Goal: Task Accomplishment & Management: Complete application form

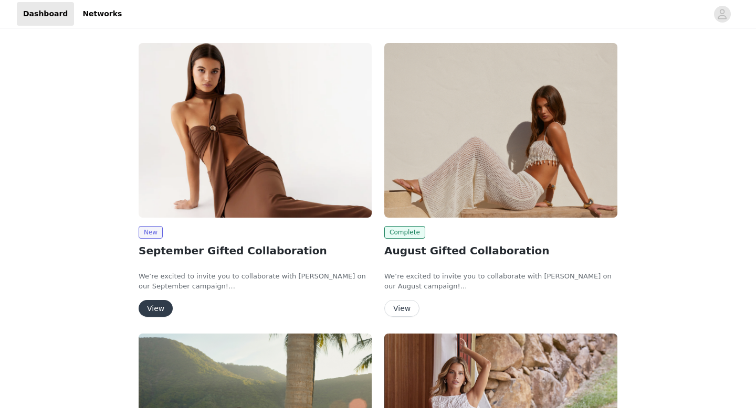
click at [154, 307] on button "View" at bounding box center [156, 308] width 34 height 17
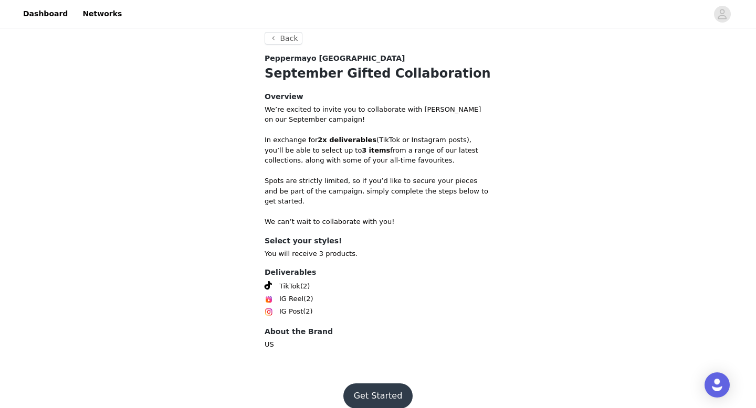
scroll to position [205, 0]
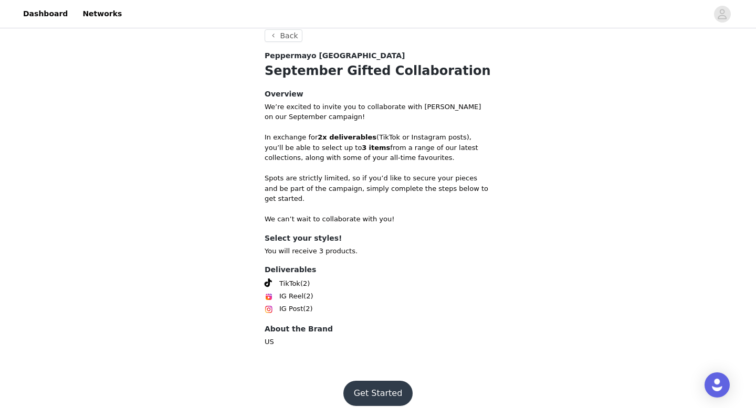
click at [362, 388] on button "Get Started" at bounding box center [378, 393] width 70 height 25
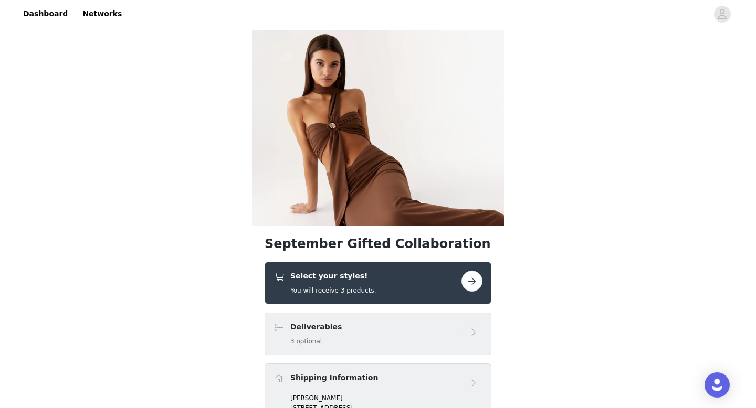
click at [470, 287] on button "button" at bounding box center [471, 281] width 21 height 21
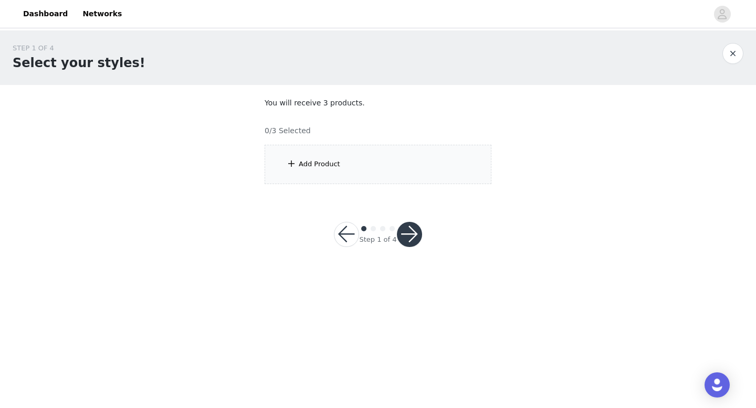
click at [444, 166] on div "Add Product" at bounding box center [377, 164] width 227 height 39
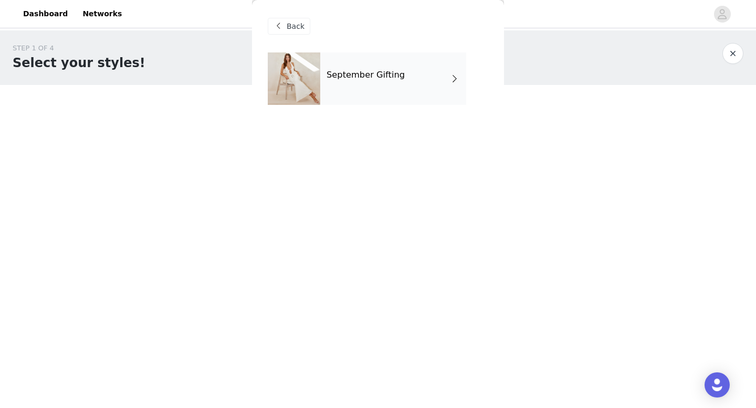
click at [420, 79] on div "September Gifting" at bounding box center [393, 78] width 146 height 52
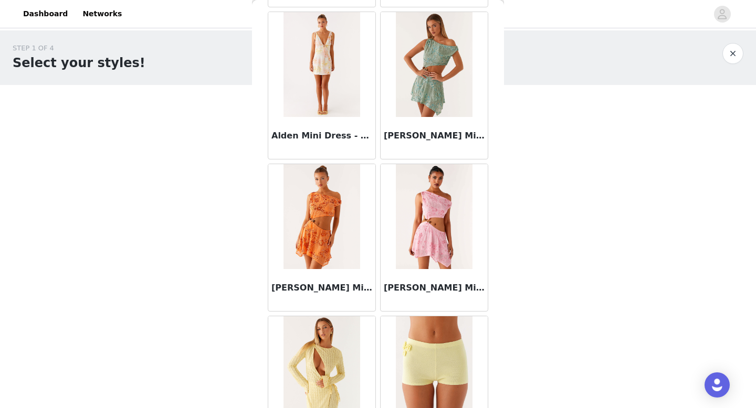
scroll to position [1197, 0]
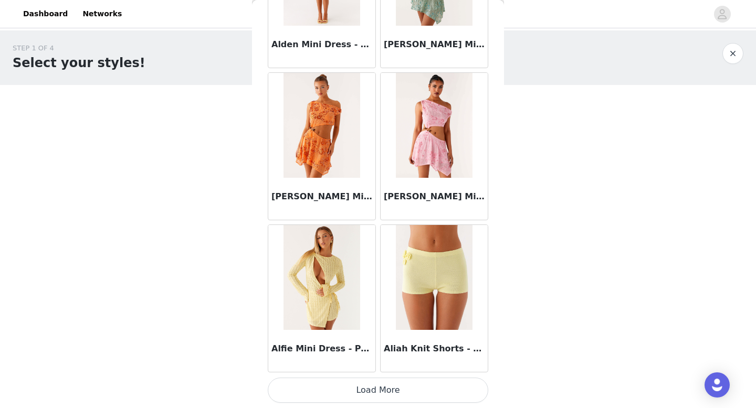
click at [378, 390] on button "Load More" at bounding box center [378, 390] width 220 height 25
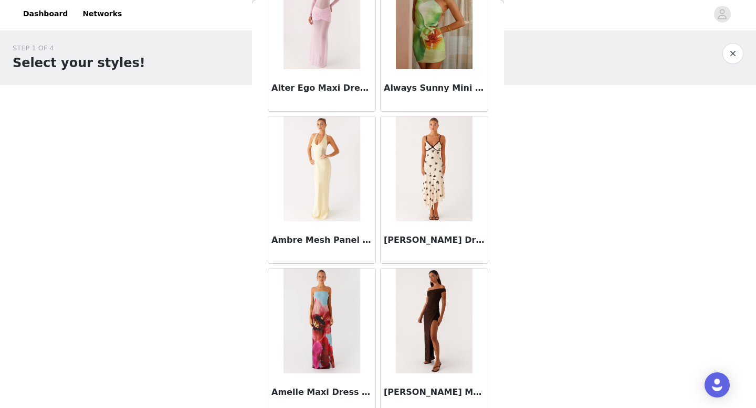
scroll to position [2678, 0]
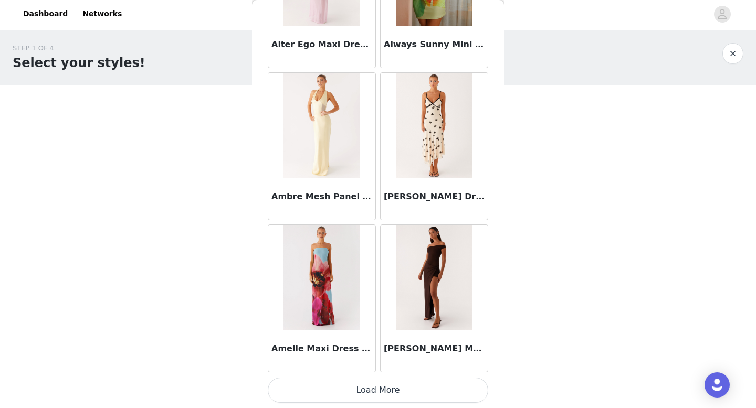
click at [381, 391] on button "Load More" at bounding box center [378, 390] width 220 height 25
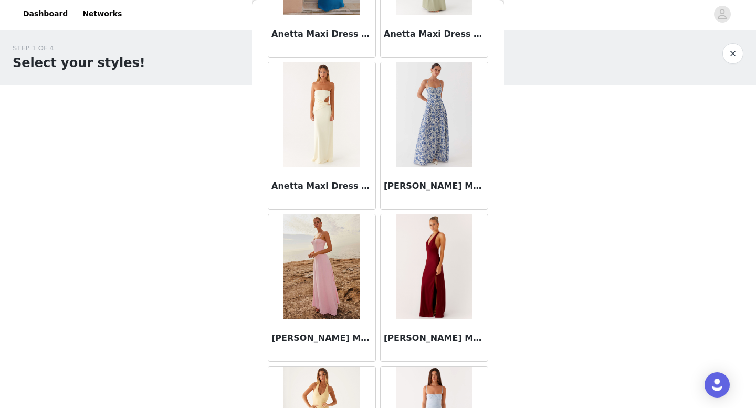
scroll to position [4241, 0]
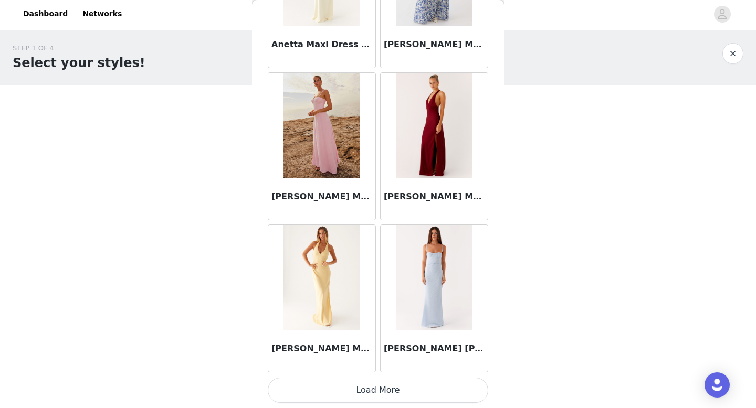
click at [379, 390] on button "Load More" at bounding box center [378, 390] width 220 height 25
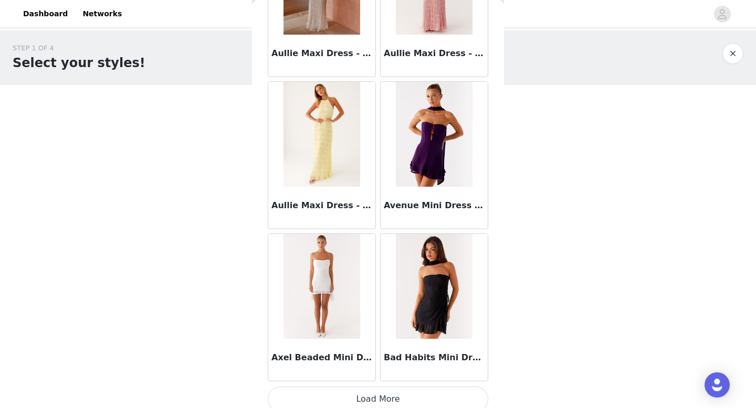
scroll to position [5755, 0]
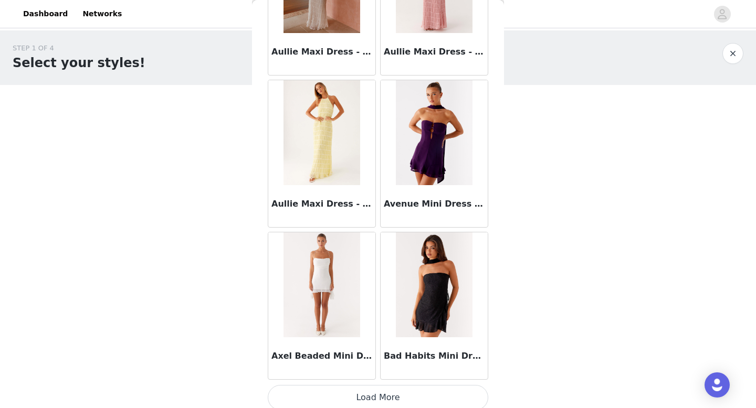
click at [434, 144] on img at bounding box center [434, 132] width 76 height 105
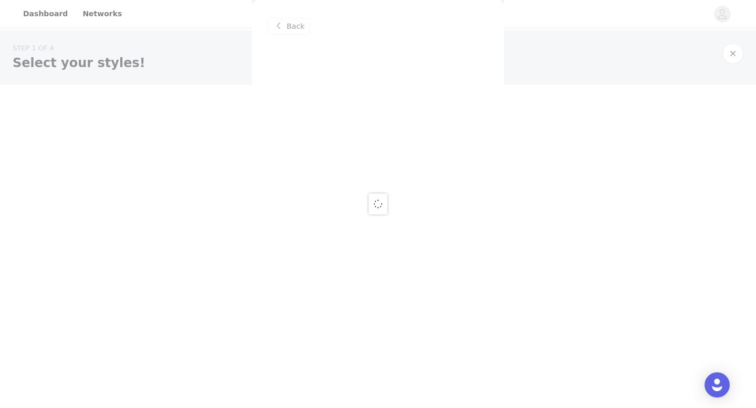
scroll to position [0, 0]
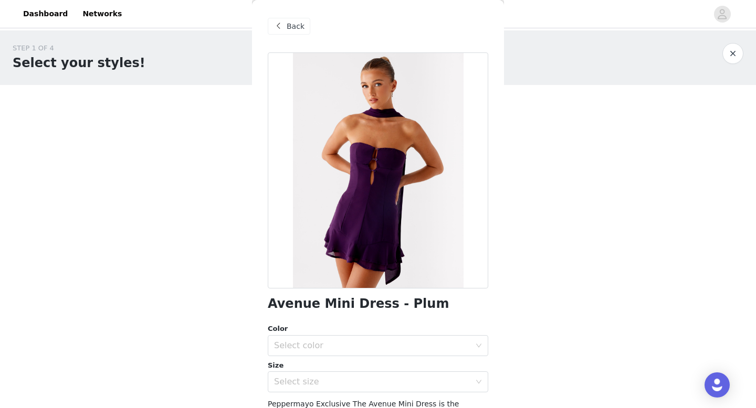
click at [372, 164] on div at bounding box center [378, 170] width 220 height 236
click at [300, 24] on span "Back" at bounding box center [296, 26] width 18 height 11
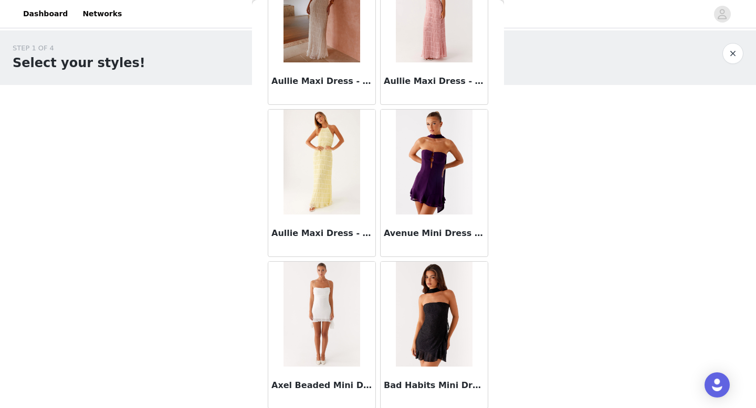
scroll to position [5763, 0]
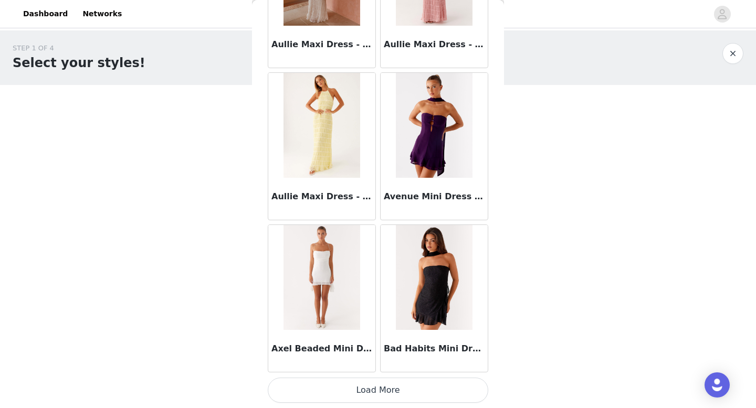
click at [374, 388] on button "Load More" at bounding box center [378, 390] width 220 height 25
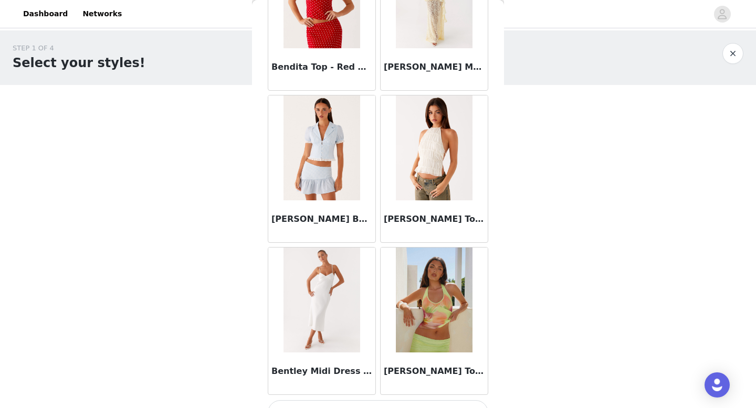
scroll to position [7284, 0]
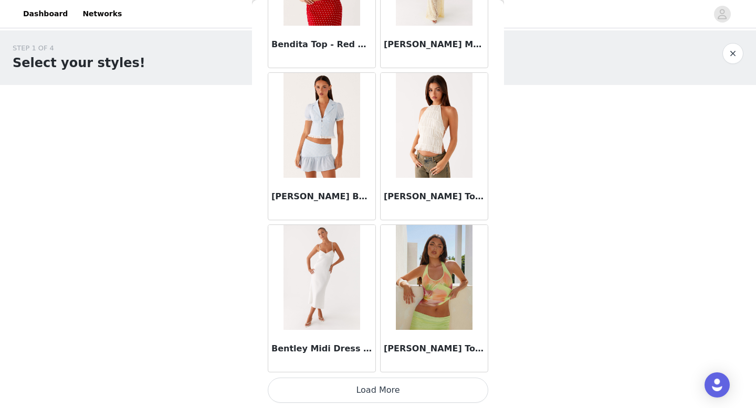
click at [378, 391] on button "Load More" at bounding box center [378, 390] width 220 height 25
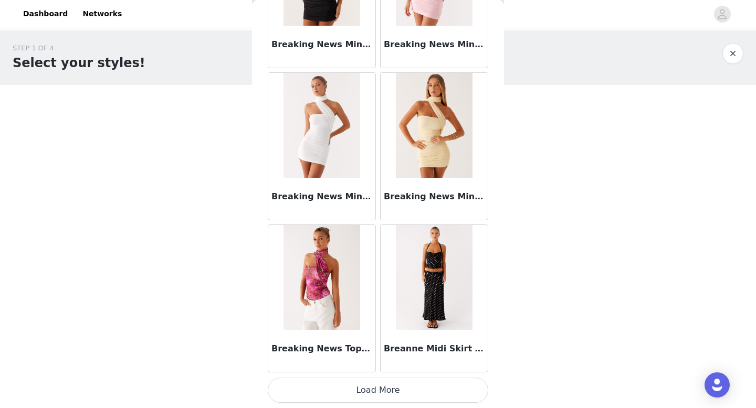
scroll to position [8806, 0]
click at [376, 389] on button "Load More" at bounding box center [378, 390] width 220 height 25
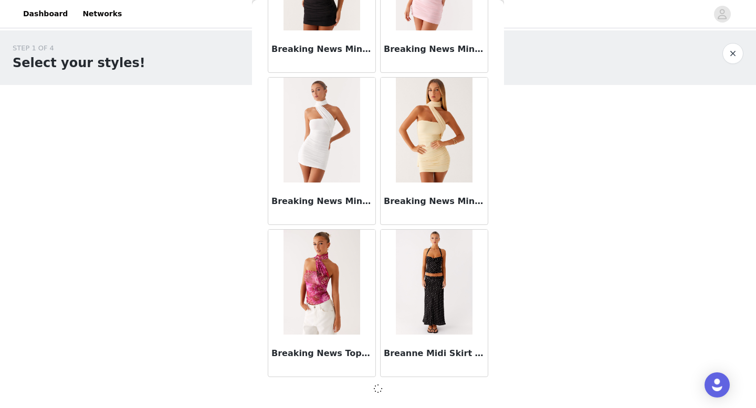
scroll to position [8801, 0]
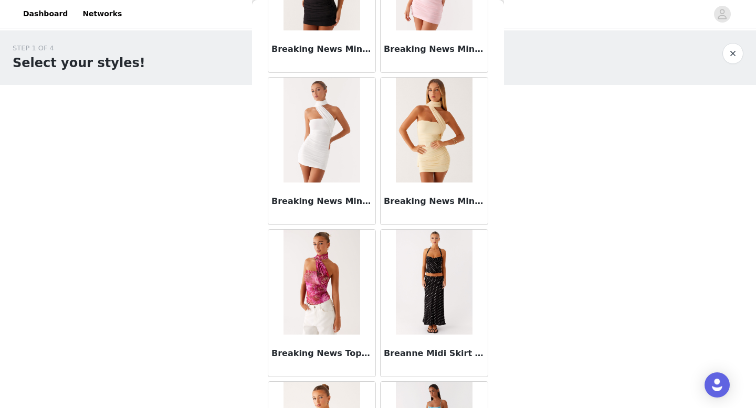
click at [437, 291] on img at bounding box center [434, 282] width 76 height 105
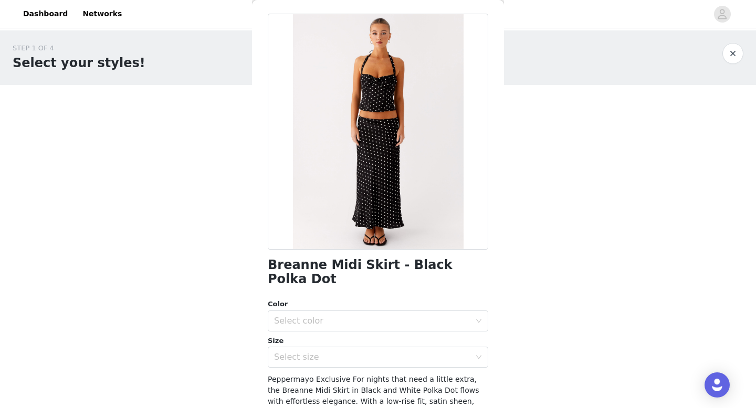
scroll to position [35, 0]
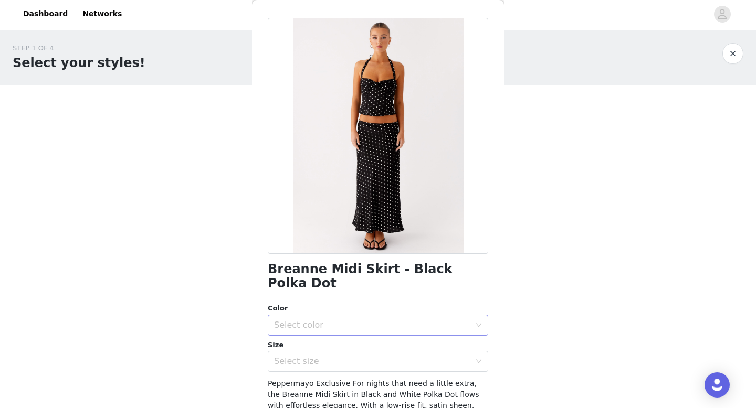
click at [325, 320] on div "Select color" at bounding box center [372, 325] width 196 height 10
click at [306, 338] on li "Black Polka Dot" at bounding box center [378, 334] width 220 height 17
click at [305, 356] on div "Select size" at bounding box center [372, 361] width 196 height 10
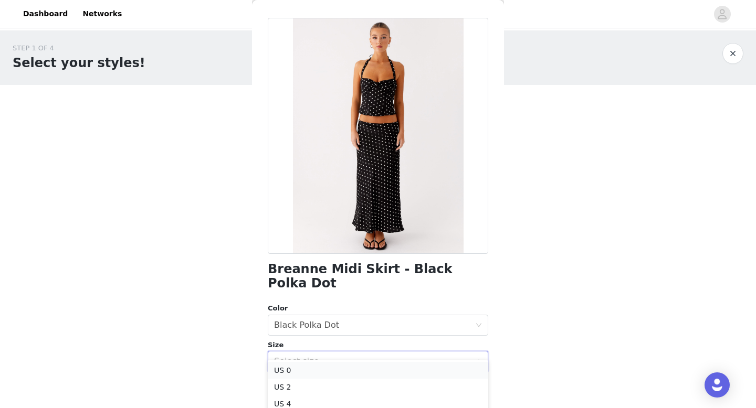
click at [298, 370] on li "US 0" at bounding box center [378, 370] width 220 height 17
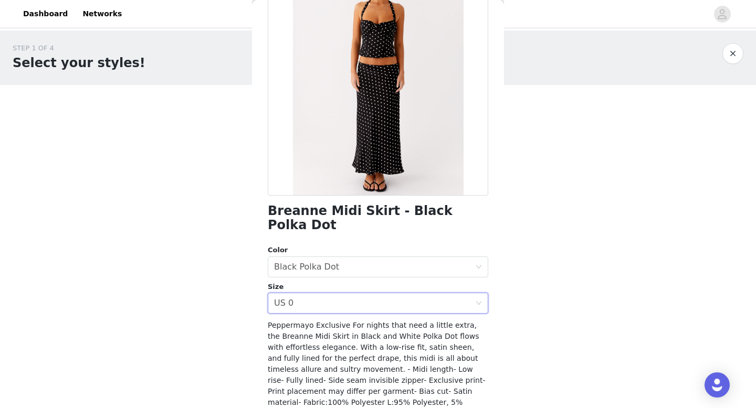
scroll to position [156, 0]
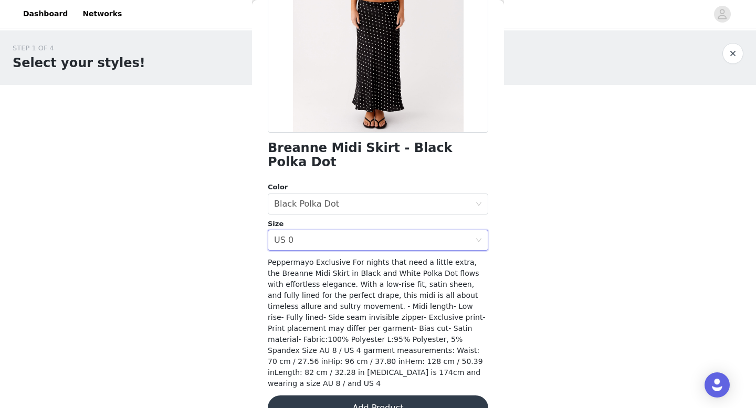
click at [315, 396] on button "Add Product" at bounding box center [378, 408] width 220 height 25
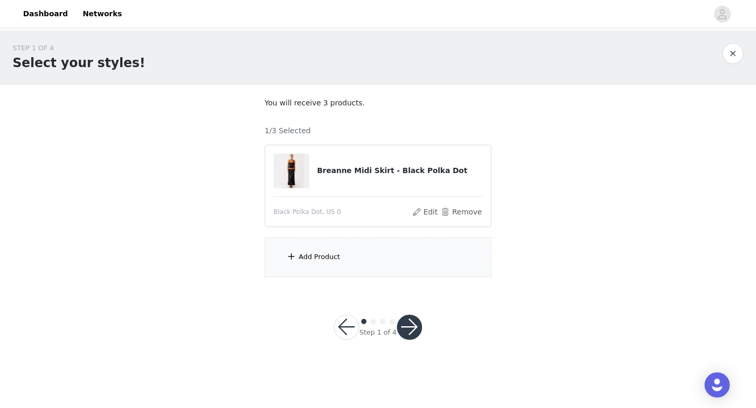
click at [357, 278] on section "You will receive 3 products. 1/3 Selected Breanne Midi Skirt - Black Polka Dot …" at bounding box center [378, 187] width 252 height 205
click at [346, 264] on div "Add Product" at bounding box center [377, 257] width 227 height 39
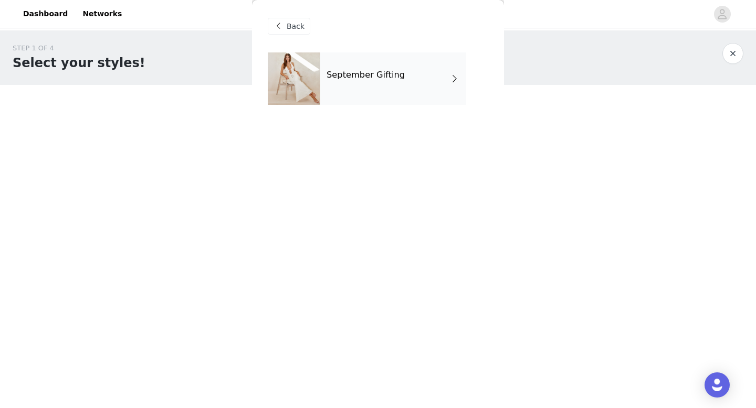
click at [379, 59] on div "September Gifting" at bounding box center [393, 78] width 146 height 52
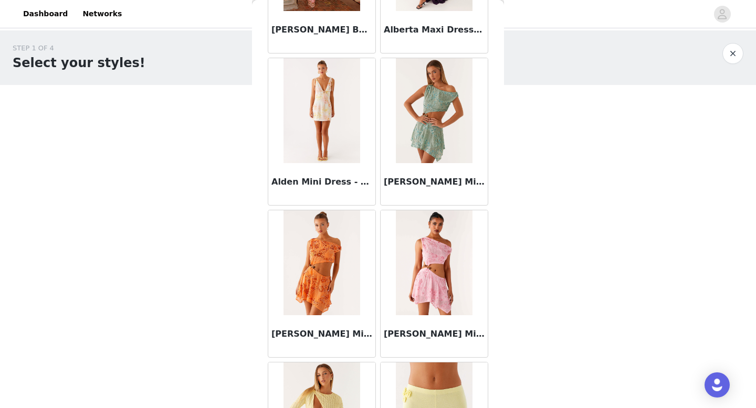
scroll to position [1197, 0]
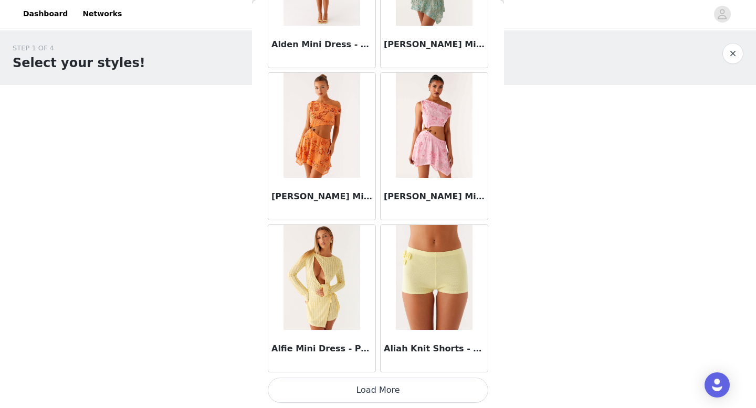
click at [378, 388] on button "Load More" at bounding box center [378, 390] width 220 height 25
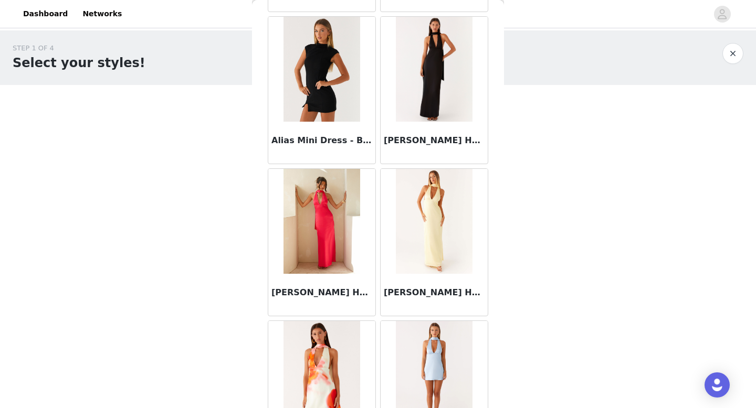
scroll to position [2719, 0]
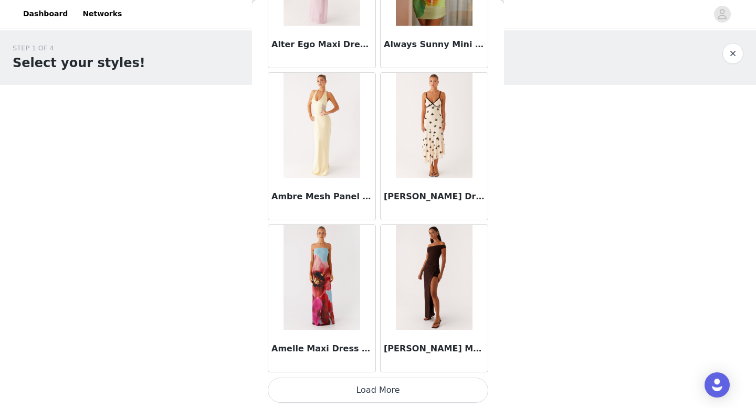
click at [378, 384] on button "Load More" at bounding box center [378, 390] width 220 height 25
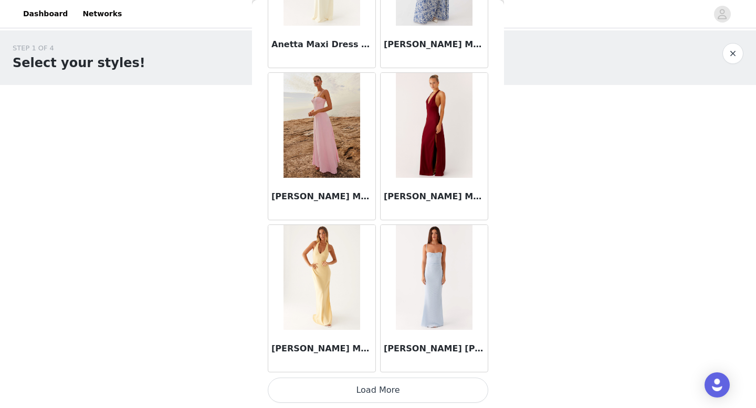
click at [378, 390] on button "Load More" at bounding box center [378, 390] width 220 height 25
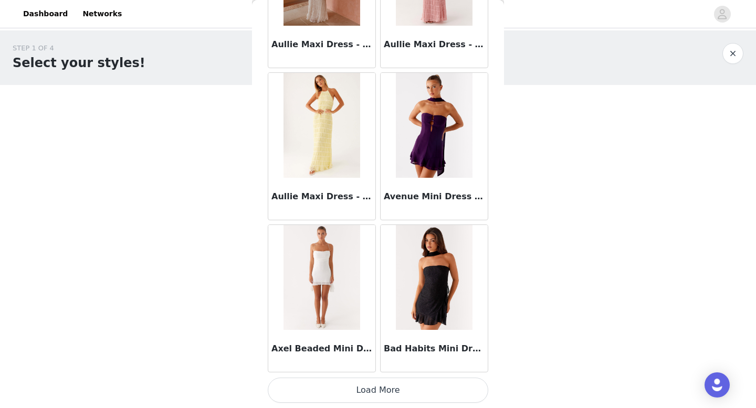
click at [378, 390] on button "Load More" at bounding box center [378, 390] width 220 height 25
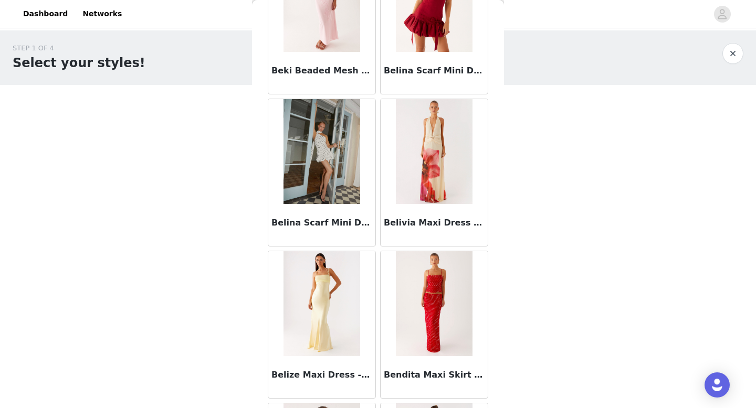
scroll to position [7284, 0]
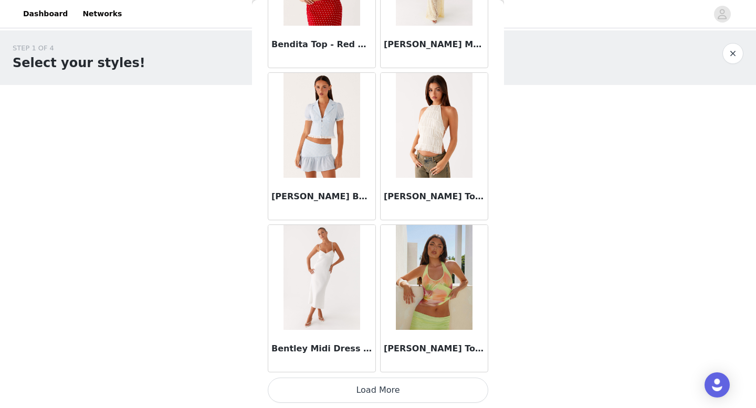
click at [377, 380] on button "Load More" at bounding box center [378, 390] width 220 height 25
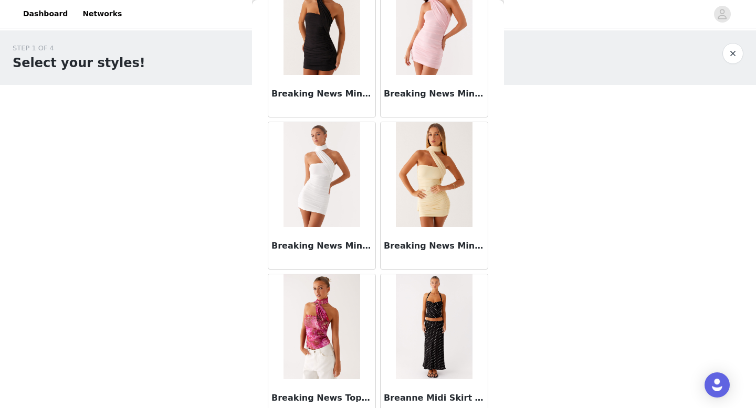
scroll to position [8806, 0]
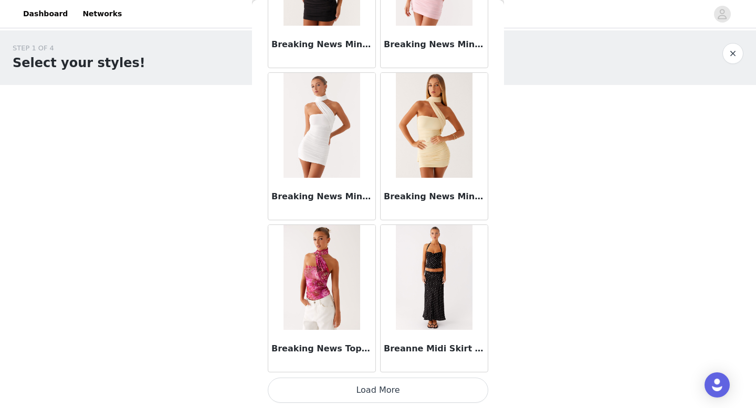
click at [377, 390] on button "Load More" at bounding box center [378, 390] width 220 height 25
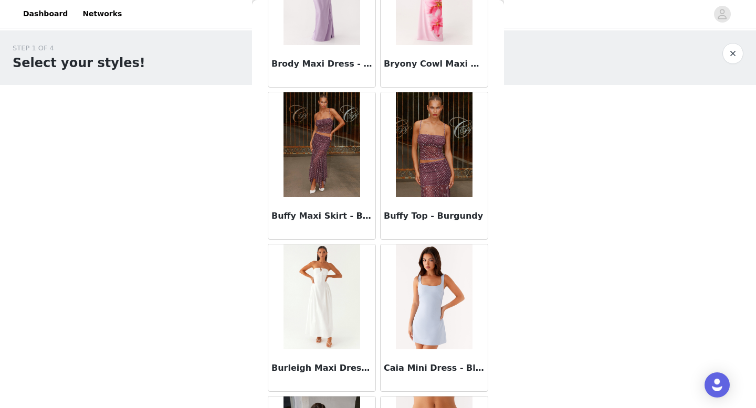
scroll to position [9702, 0]
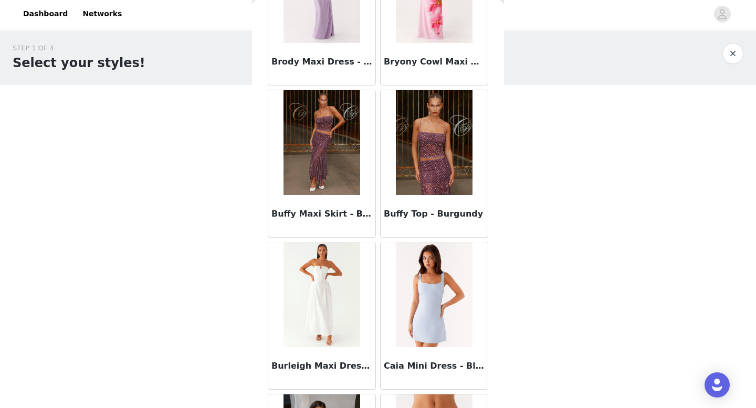
click at [330, 164] on img at bounding box center [321, 142] width 76 height 105
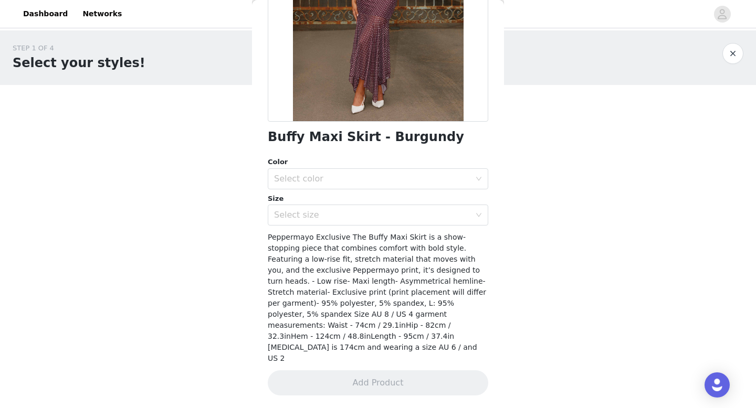
scroll to position [145, 0]
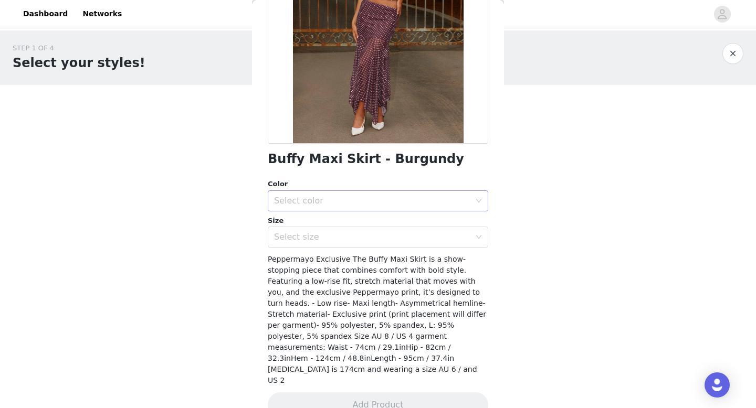
click at [336, 200] on div "Select color" at bounding box center [372, 201] width 196 height 10
click at [334, 226] on li "Burgundy" at bounding box center [378, 224] width 220 height 17
click at [316, 239] on div "Select size" at bounding box center [372, 237] width 196 height 10
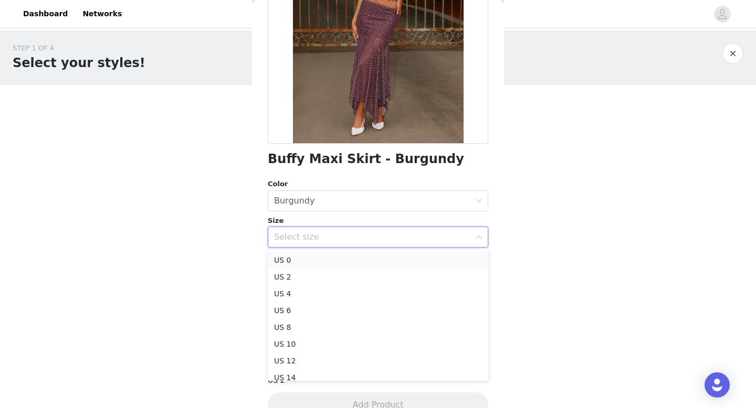
click at [315, 262] on li "US 0" at bounding box center [378, 260] width 220 height 17
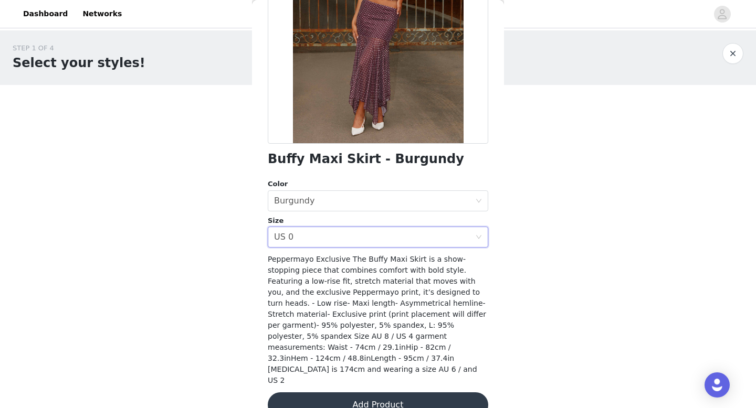
click at [328, 392] on button "Add Product" at bounding box center [378, 404] width 220 height 25
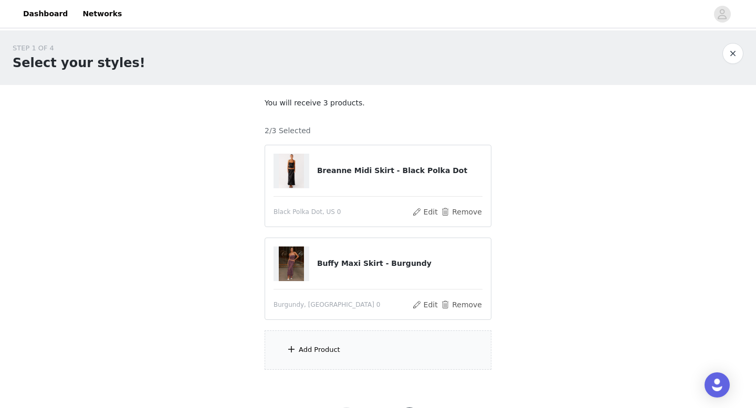
click at [357, 353] on div "Add Product" at bounding box center [377, 350] width 227 height 39
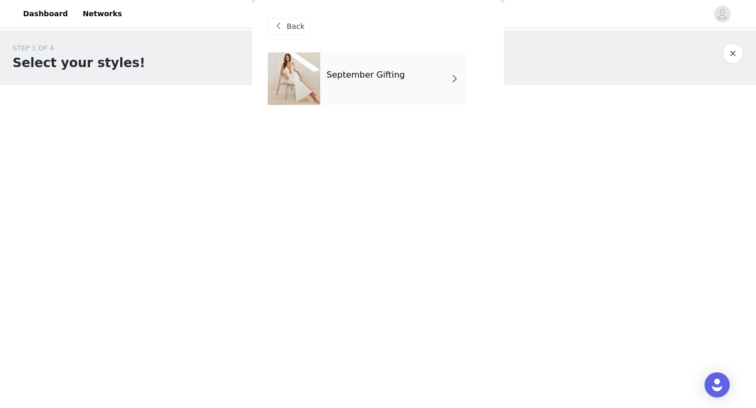
click at [379, 48] on div "Back" at bounding box center [378, 26] width 220 height 52
click at [379, 86] on div "September Gifting" at bounding box center [393, 78] width 146 height 52
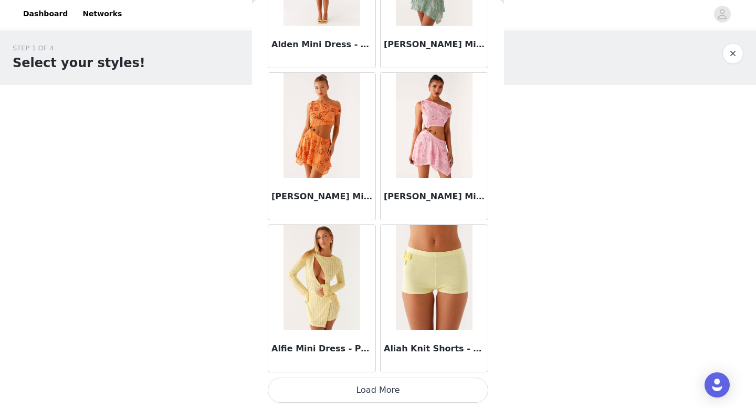
click at [381, 385] on button "Load More" at bounding box center [378, 390] width 220 height 25
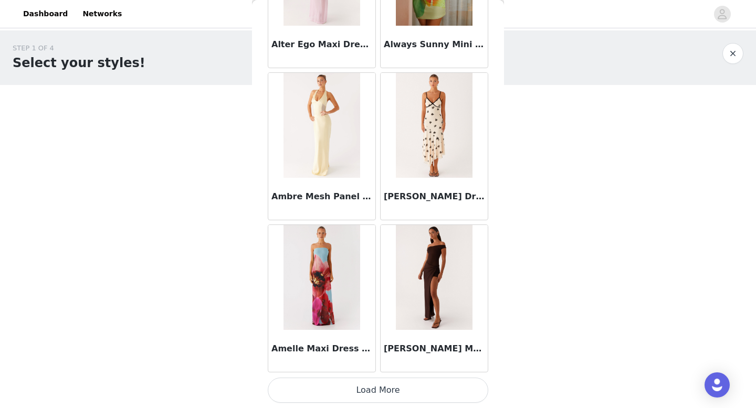
click at [379, 387] on button "Load More" at bounding box center [378, 390] width 220 height 25
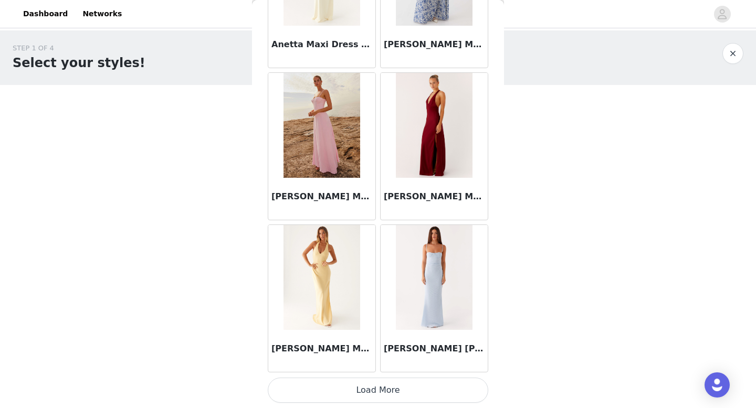
click at [380, 386] on button "Load More" at bounding box center [378, 390] width 220 height 25
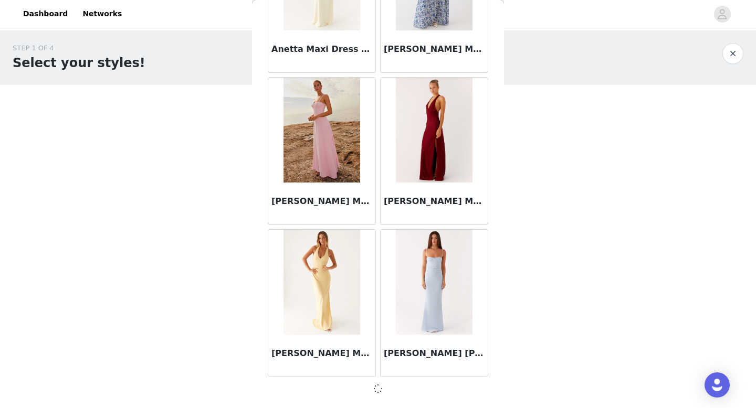
scroll to position [4236, 0]
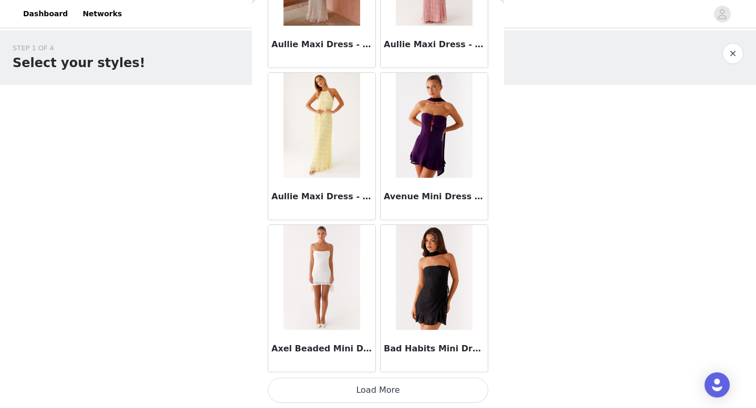
click at [379, 383] on button "Load More" at bounding box center [378, 390] width 220 height 25
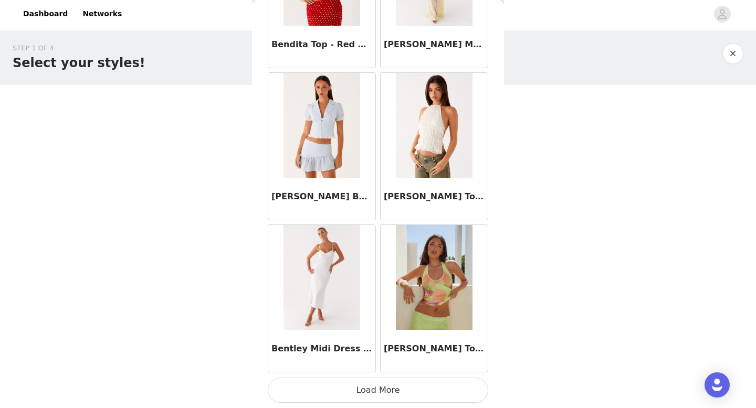
click at [378, 379] on button "Load More" at bounding box center [378, 390] width 220 height 25
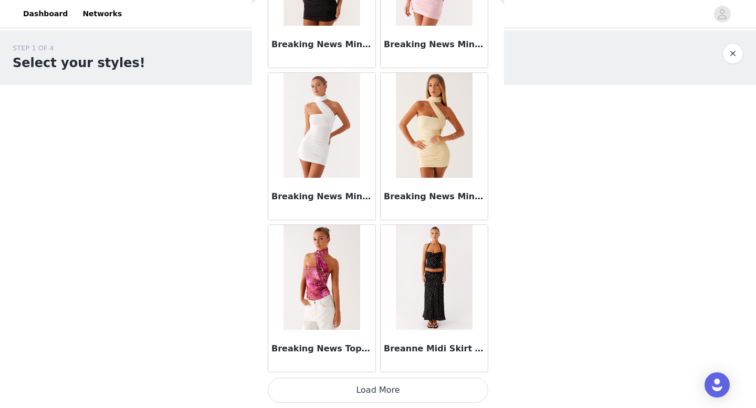
click at [378, 388] on button "Load More" at bounding box center [378, 390] width 220 height 25
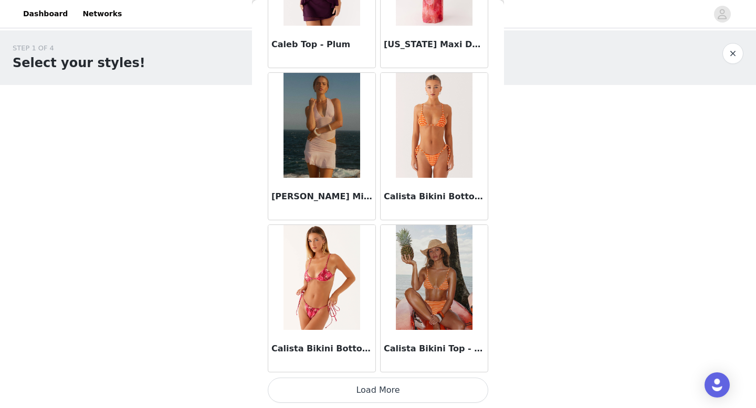
scroll to position [49, 0]
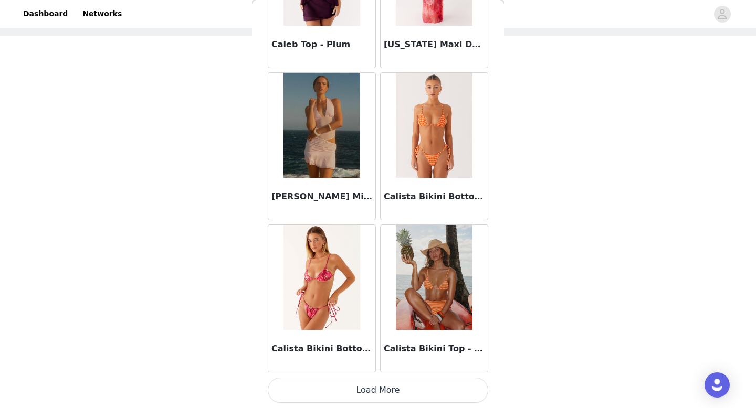
click at [380, 384] on button "Load More" at bounding box center [378, 390] width 220 height 25
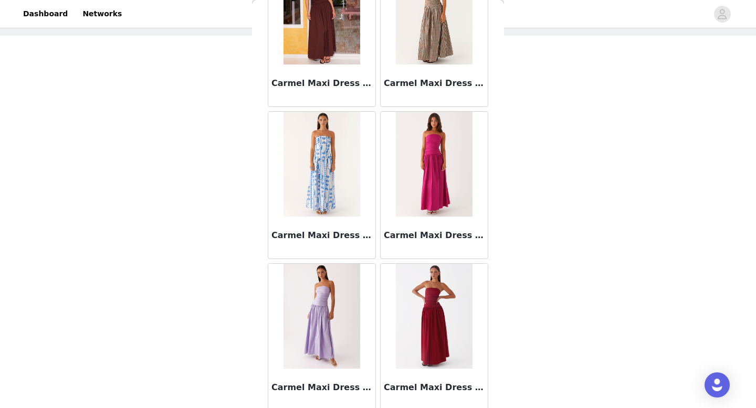
scroll to position [11849, 0]
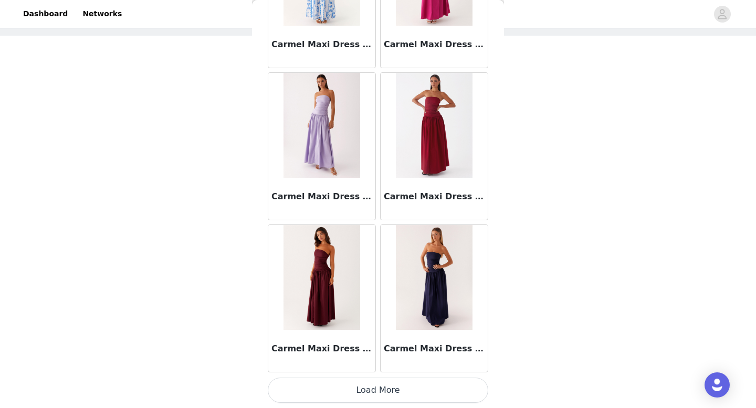
click at [378, 393] on button "Load More" at bounding box center [378, 390] width 220 height 25
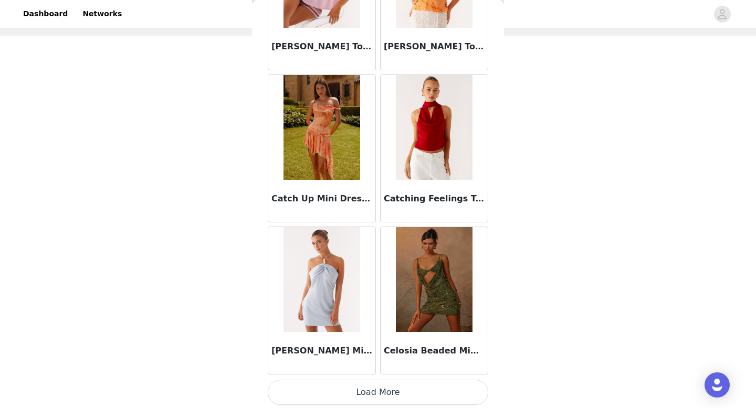
scroll to position [13371, 0]
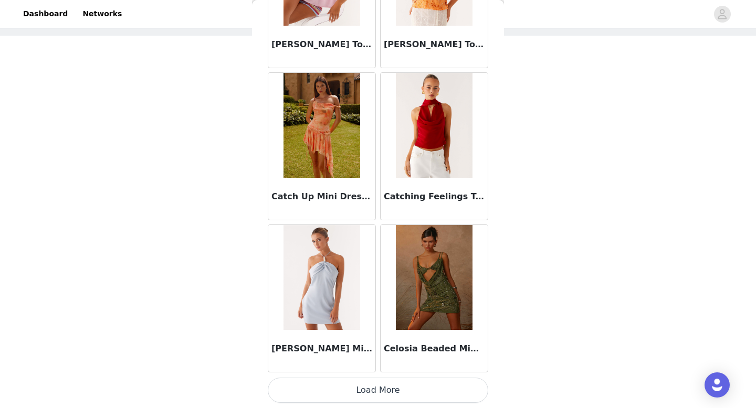
click at [376, 394] on button "Load More" at bounding box center [378, 390] width 220 height 25
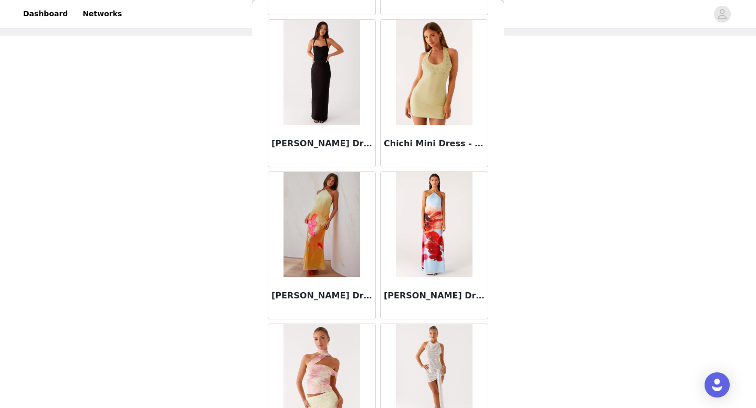
scroll to position [14893, 0]
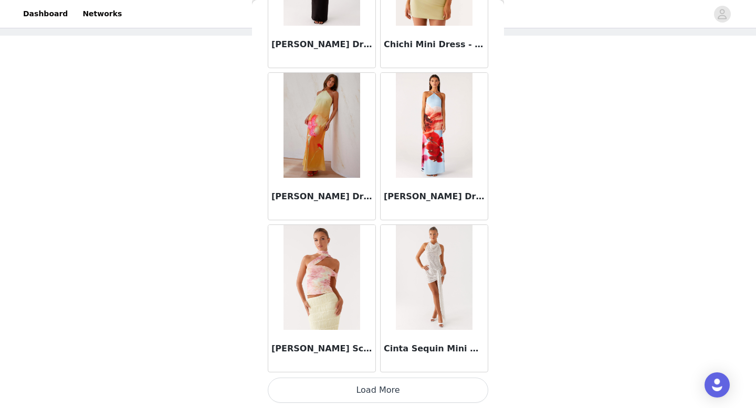
click at [376, 394] on button "Load More" at bounding box center [378, 390] width 220 height 25
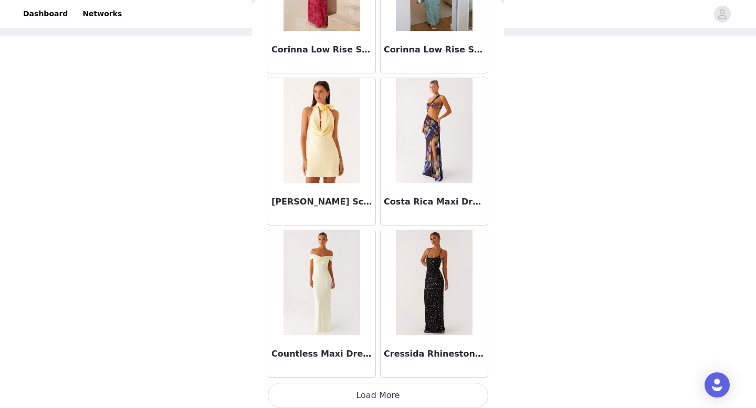
scroll to position [16415, 0]
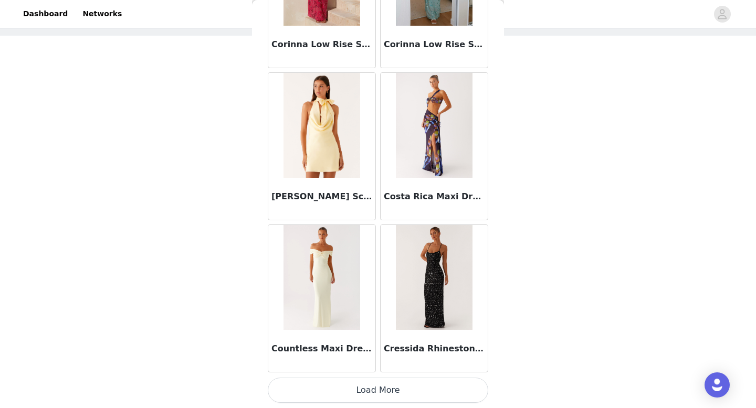
click at [379, 386] on button "Load More" at bounding box center [378, 390] width 220 height 25
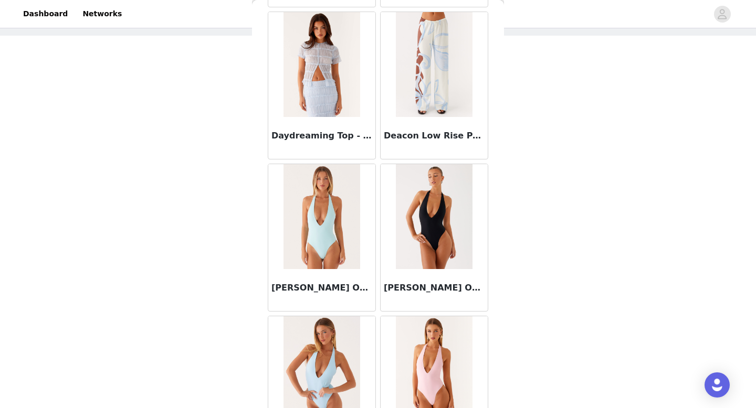
scroll to position [17936, 0]
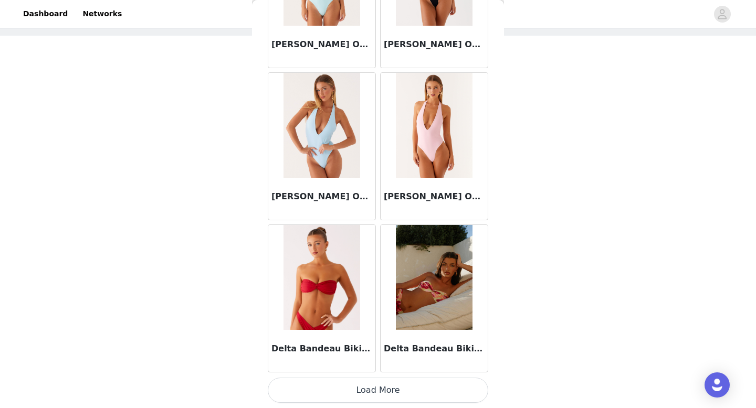
click at [379, 389] on button "Load More" at bounding box center [378, 390] width 220 height 25
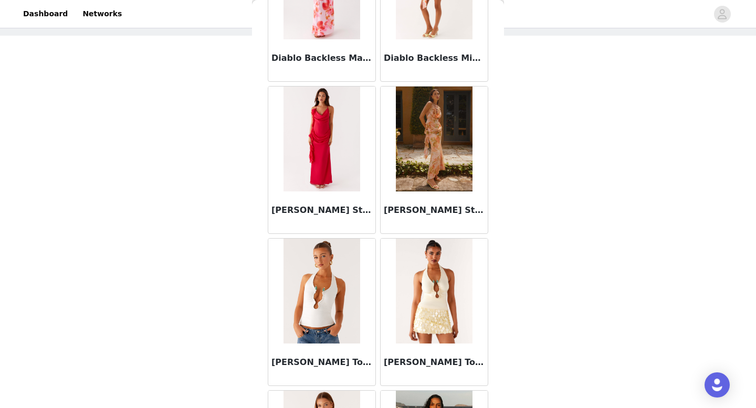
scroll to position [19257, 0]
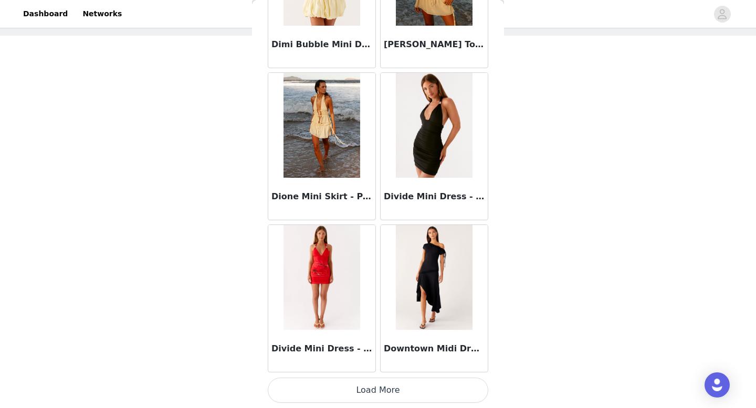
click at [379, 395] on button "Load More" at bounding box center [378, 390] width 220 height 25
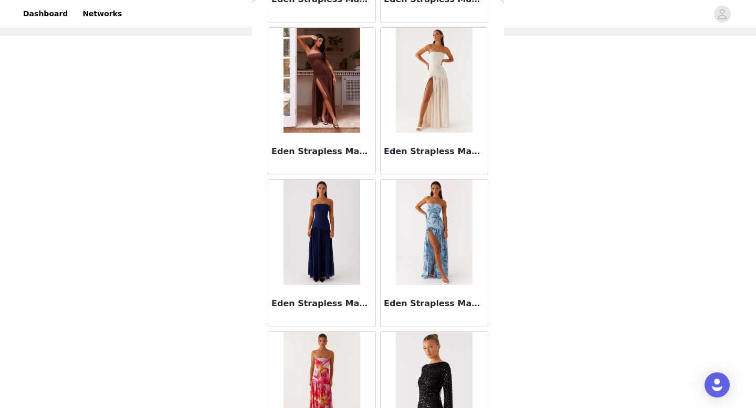
scroll to position [20980, 0]
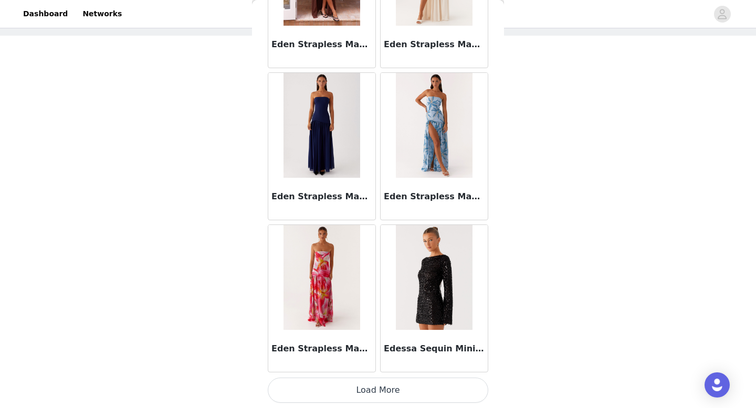
click at [377, 378] on button "Load More" at bounding box center [378, 390] width 220 height 25
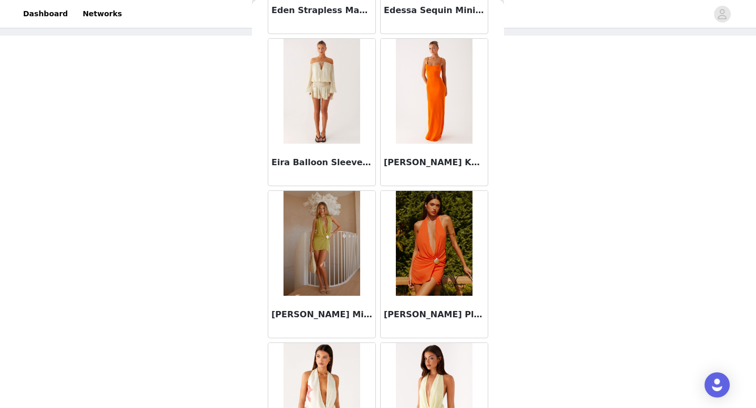
scroll to position [21320, 0]
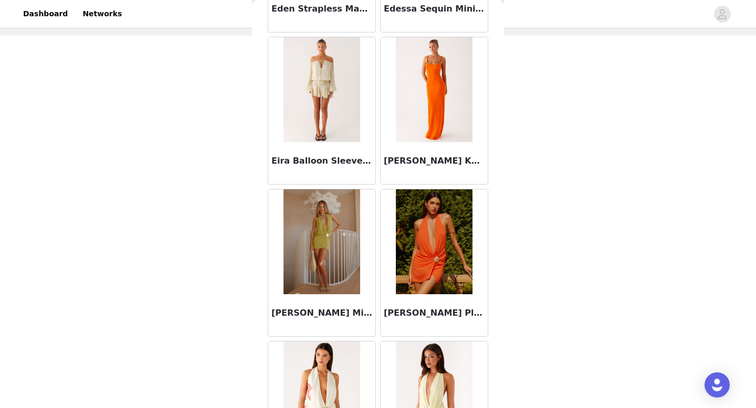
click at [319, 131] on img at bounding box center [321, 89] width 76 height 105
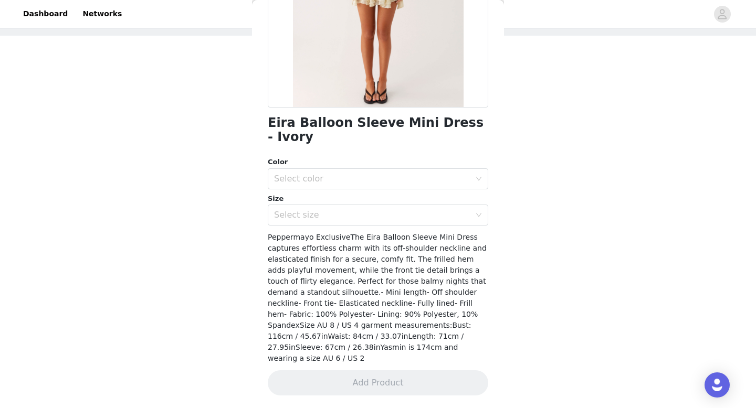
scroll to position [156, 0]
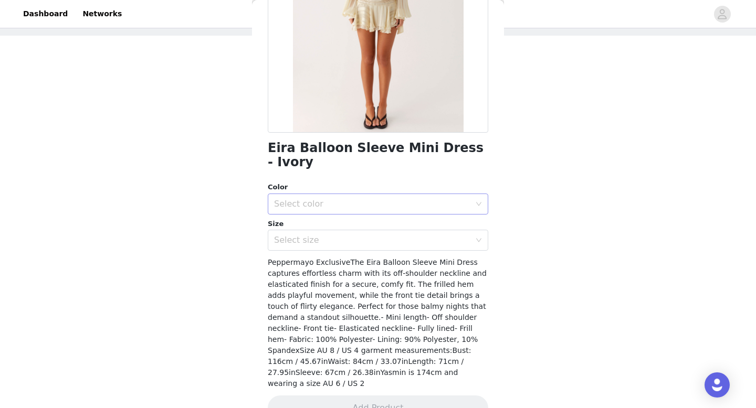
click at [342, 199] on div "Select color" at bounding box center [372, 204] width 196 height 10
click at [335, 216] on li "Ivory" at bounding box center [378, 213] width 220 height 17
click at [319, 235] on div "Select size" at bounding box center [372, 240] width 196 height 10
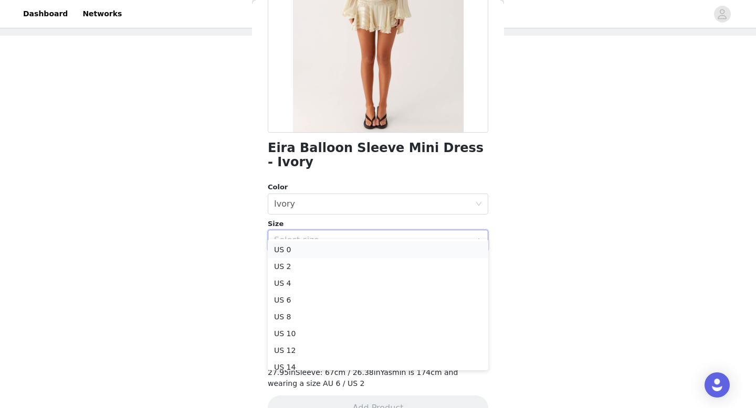
click at [314, 250] on li "US 0" at bounding box center [378, 249] width 220 height 17
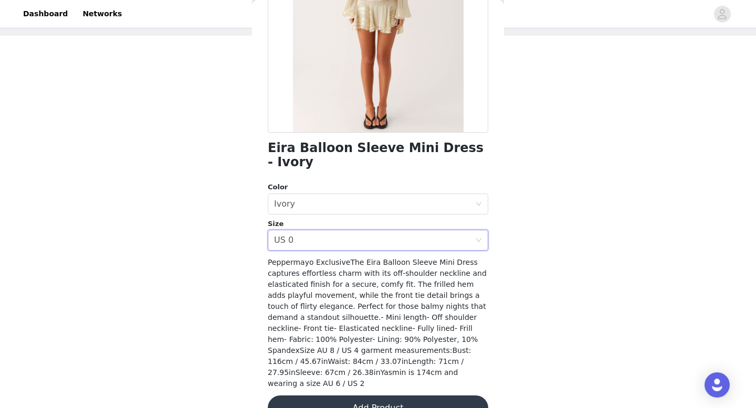
click at [355, 396] on button "Add Product" at bounding box center [378, 408] width 220 height 25
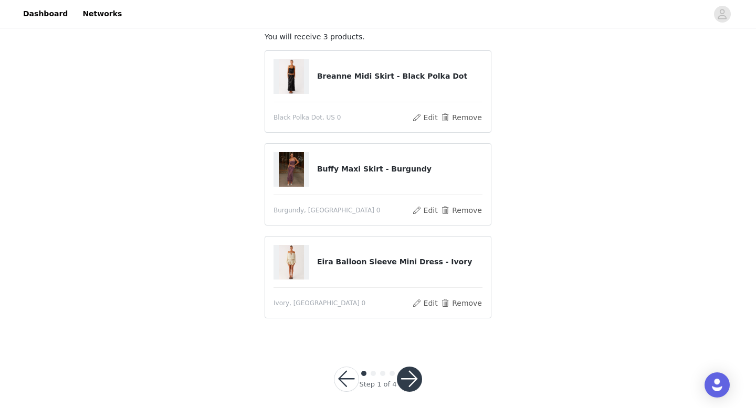
scroll to position [75, 0]
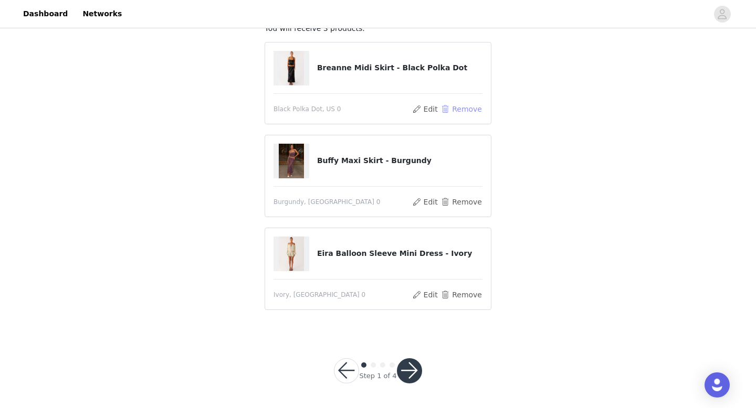
click at [459, 109] on button "Remove" at bounding box center [461, 109] width 42 height 13
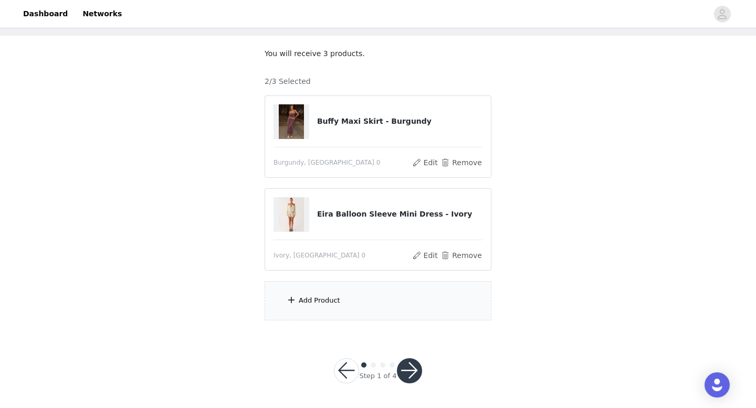
click at [369, 309] on div "Add Product" at bounding box center [377, 300] width 227 height 39
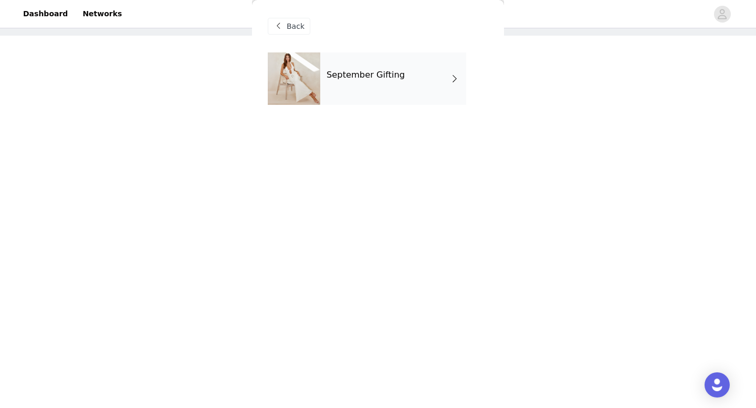
click at [379, 50] on div "Back" at bounding box center [378, 26] width 220 height 52
click at [383, 76] on h4 "September Gifting" at bounding box center [365, 74] width 78 height 9
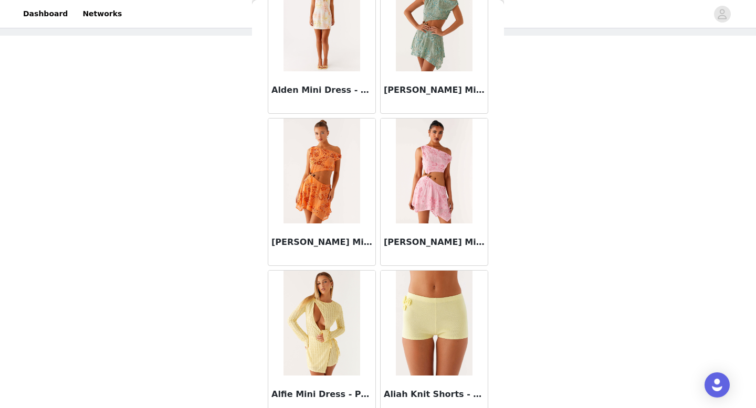
scroll to position [1197, 0]
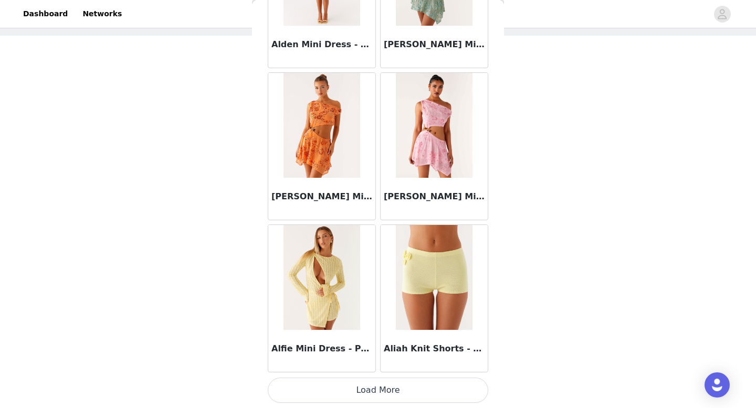
click at [383, 385] on button "Load More" at bounding box center [378, 390] width 220 height 25
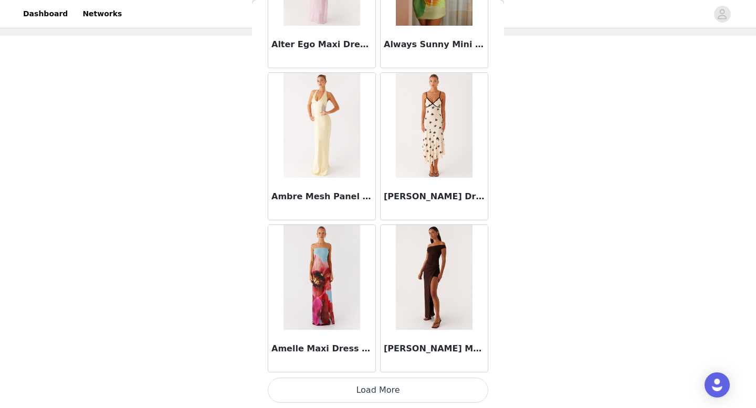
click at [378, 384] on button "Load More" at bounding box center [378, 390] width 220 height 25
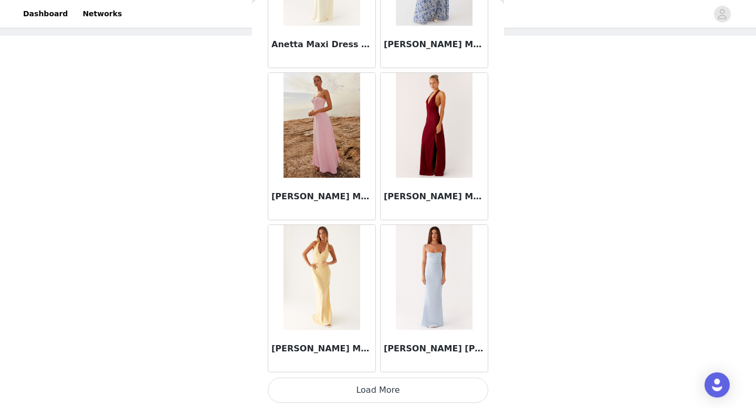
click at [381, 399] on button "Load More" at bounding box center [378, 390] width 220 height 25
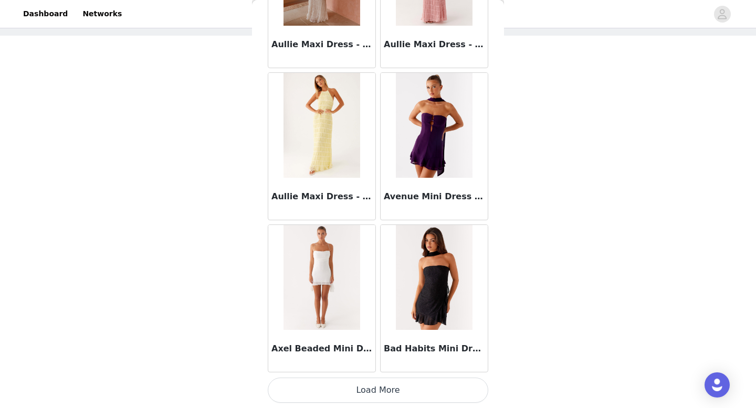
click at [378, 388] on button "Load More" at bounding box center [378, 390] width 220 height 25
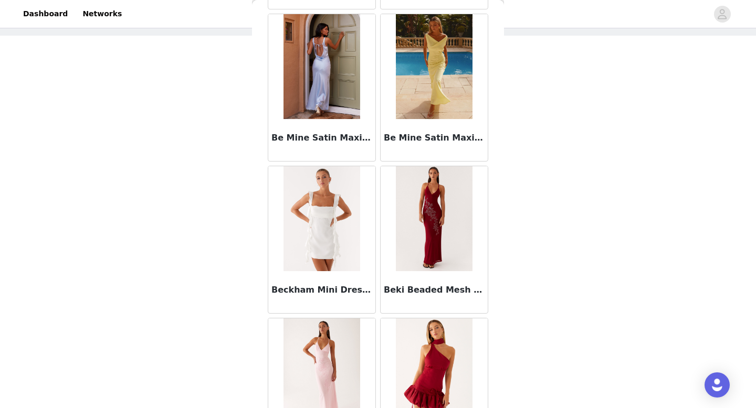
scroll to position [7284, 0]
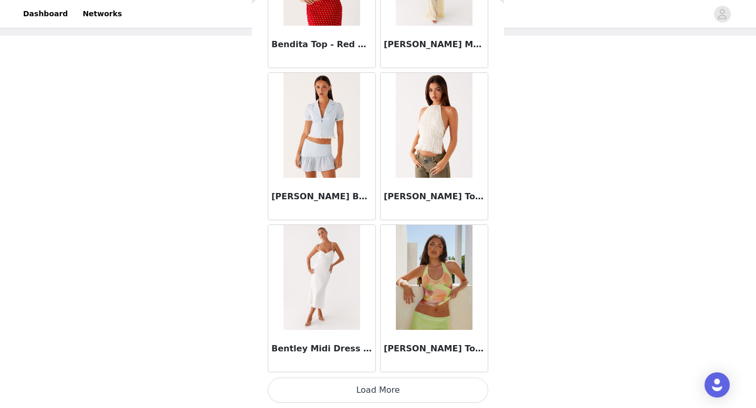
click at [378, 388] on button "Load More" at bounding box center [378, 390] width 220 height 25
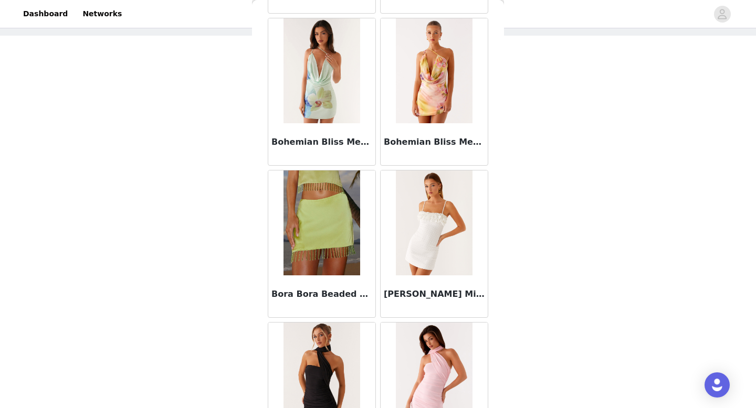
scroll to position [8806, 0]
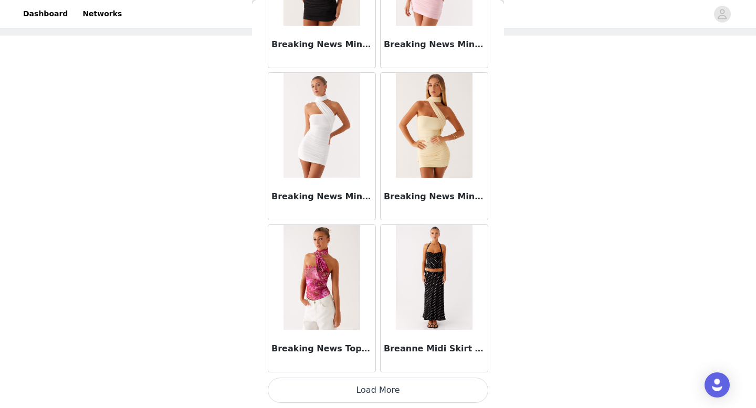
click at [378, 388] on button "Load More" at bounding box center [378, 390] width 220 height 25
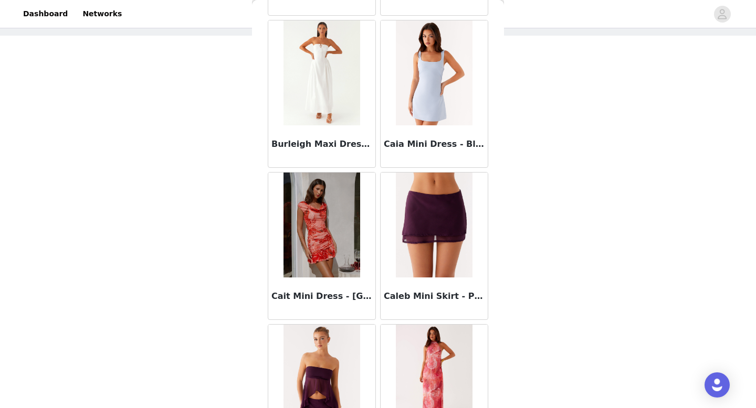
scroll to position [10328, 0]
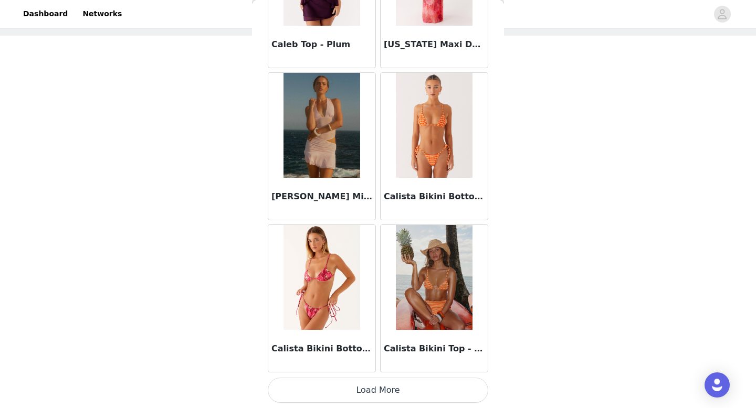
click at [385, 397] on button "Load More" at bounding box center [378, 390] width 220 height 25
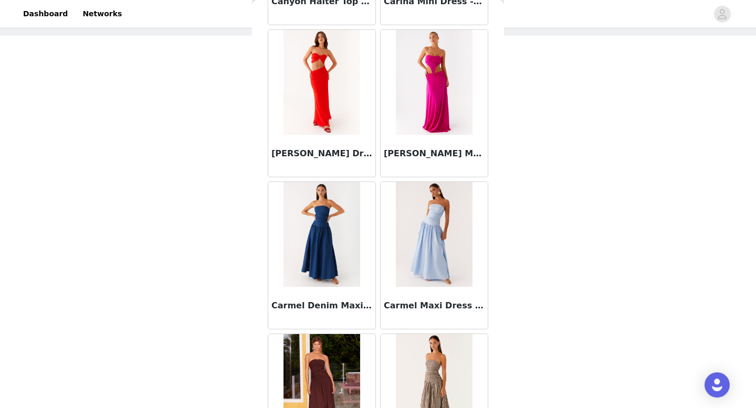
scroll to position [11849, 0]
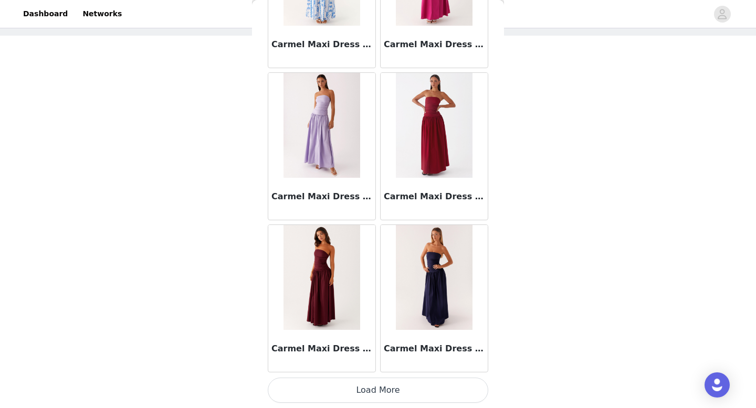
click at [379, 391] on button "Load More" at bounding box center [378, 390] width 220 height 25
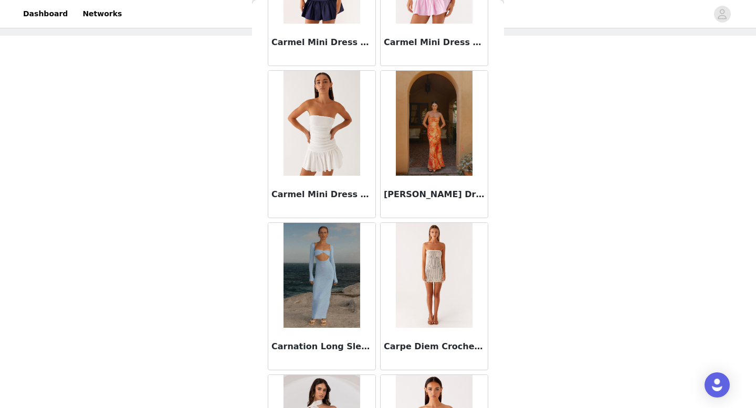
scroll to position [13371, 0]
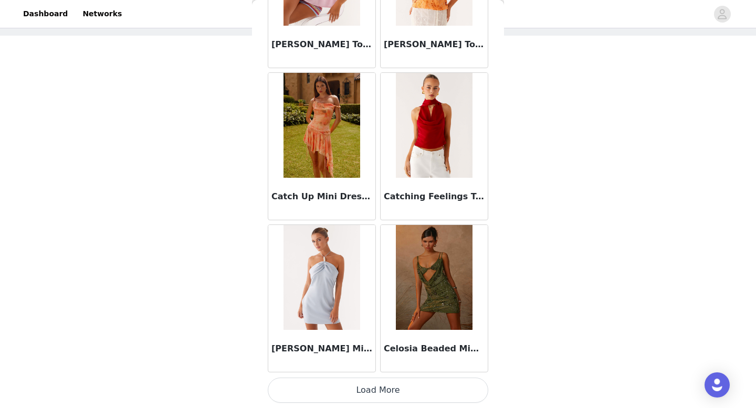
click at [376, 386] on button "Load More" at bounding box center [378, 390] width 220 height 25
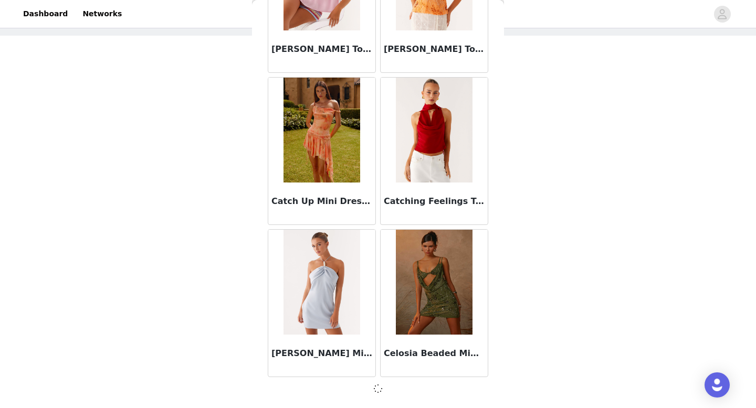
scroll to position [13366, 0]
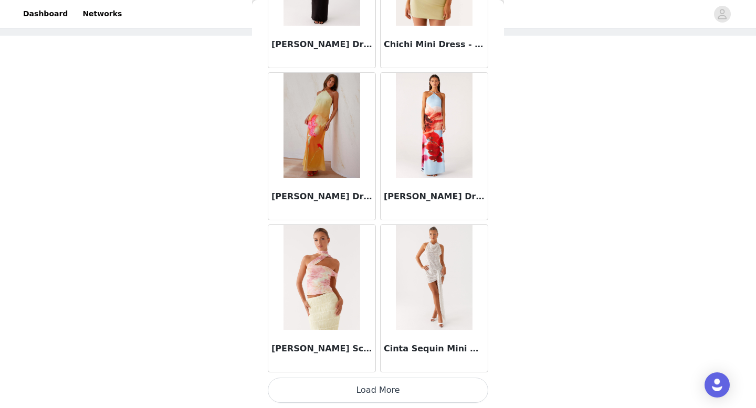
click at [376, 386] on button "Load More" at bounding box center [378, 390] width 220 height 25
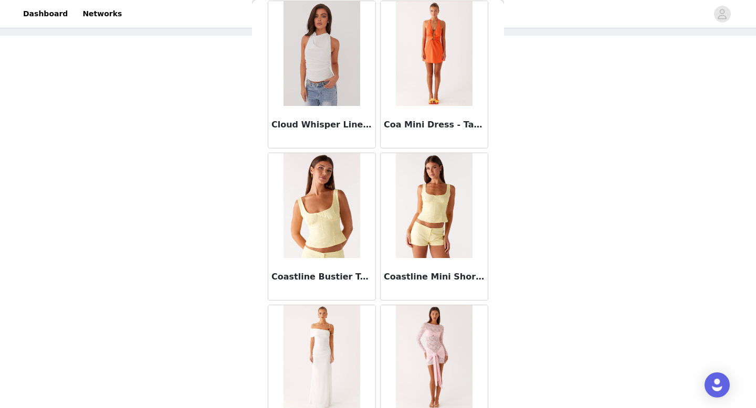
scroll to position [16415, 0]
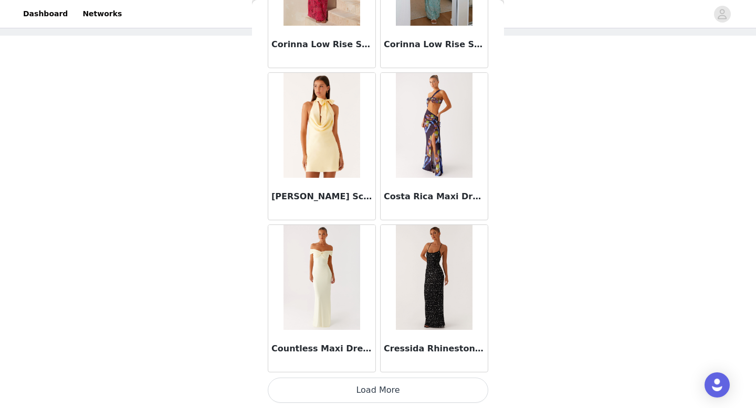
click at [373, 391] on button "Load More" at bounding box center [378, 390] width 220 height 25
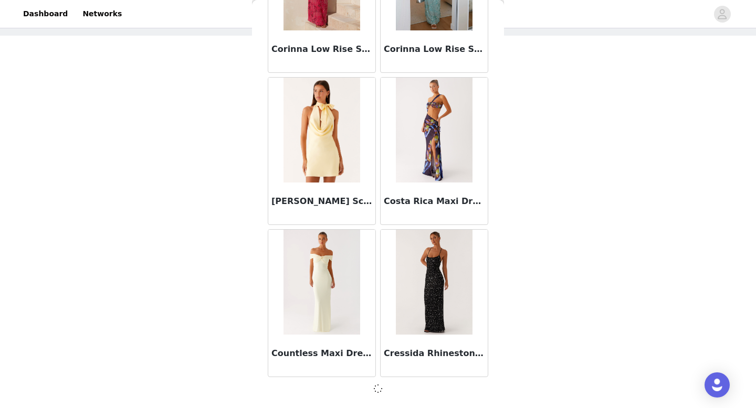
scroll to position [16410, 0]
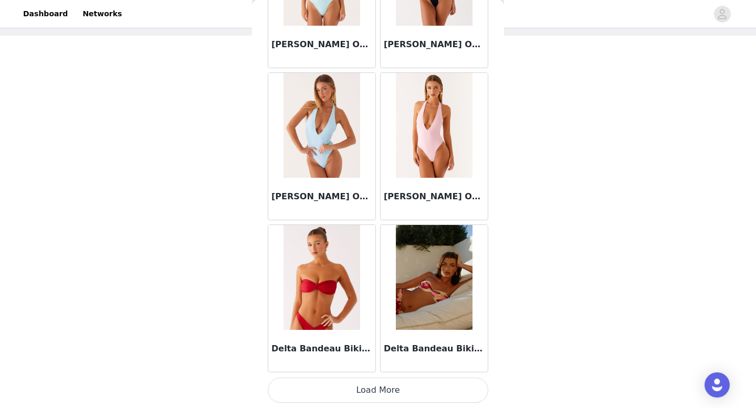
click at [376, 393] on button "Load More" at bounding box center [378, 390] width 220 height 25
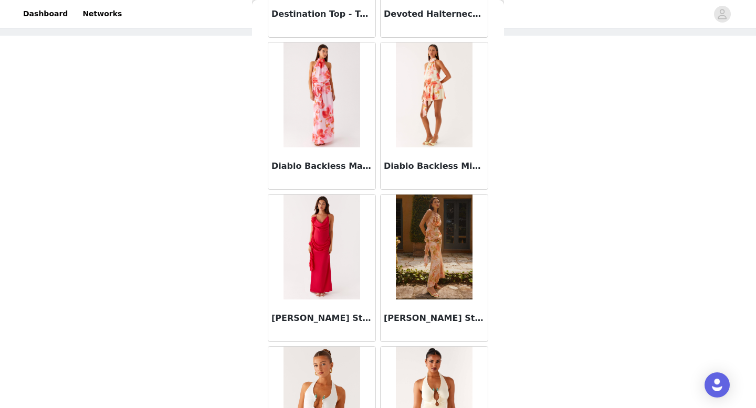
scroll to position [19458, 0]
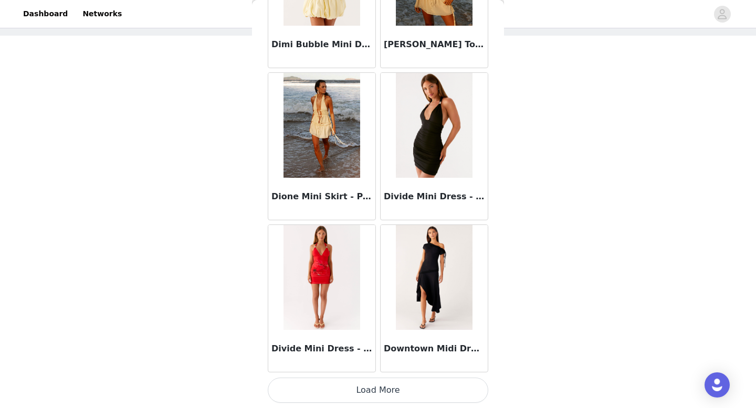
click at [375, 391] on button "Load More" at bounding box center [378, 390] width 220 height 25
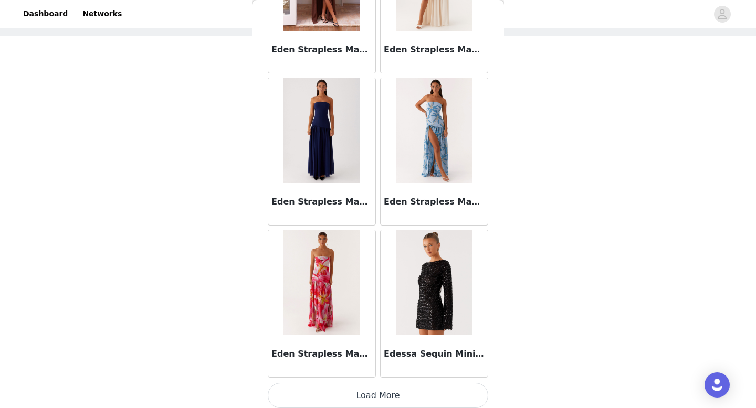
scroll to position [20980, 0]
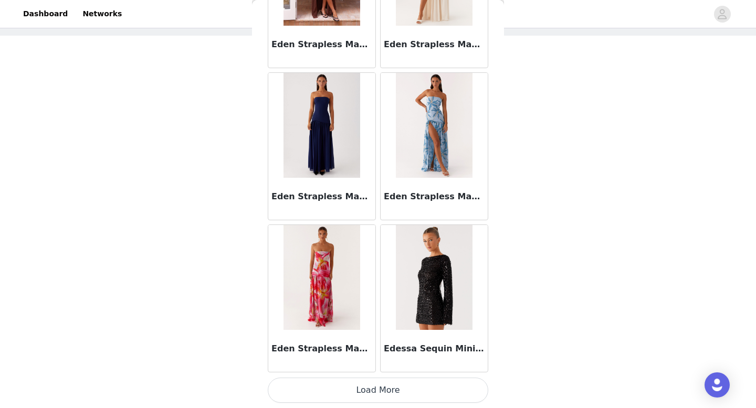
click at [375, 383] on button "Load More" at bounding box center [378, 390] width 220 height 25
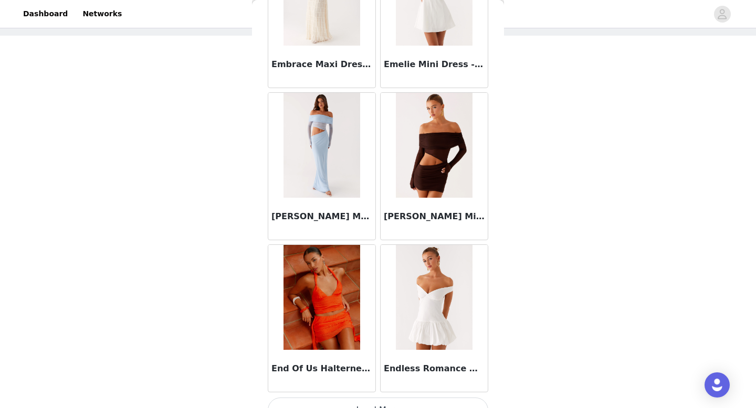
scroll to position [22501, 0]
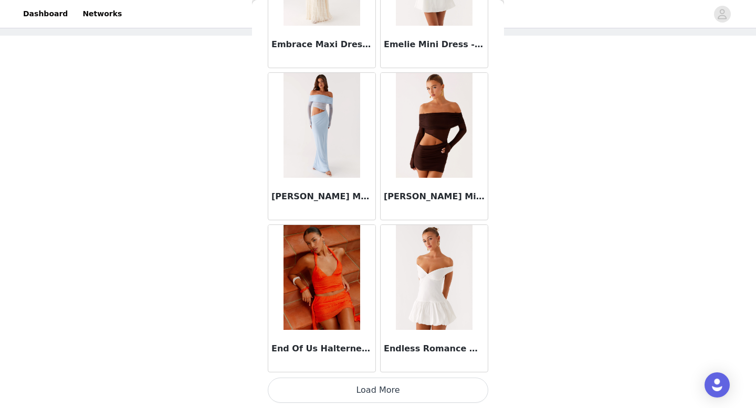
click at [380, 386] on button "Load More" at bounding box center [378, 390] width 220 height 25
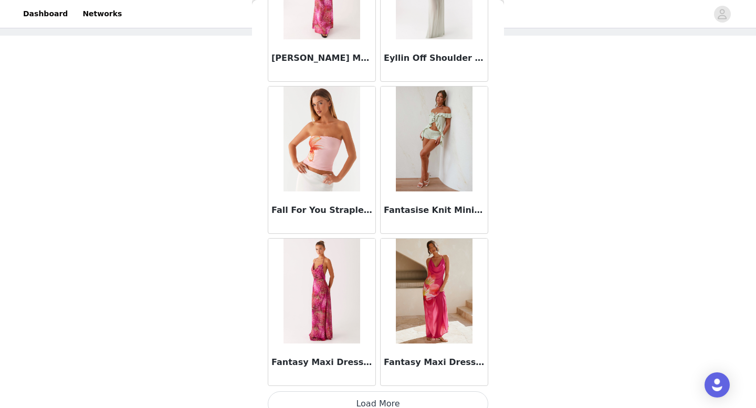
scroll to position [24023, 0]
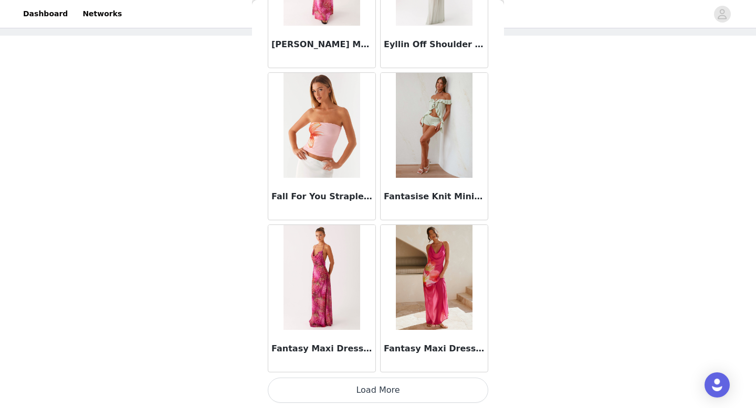
click at [380, 389] on button "Load More" at bounding box center [378, 390] width 220 height 25
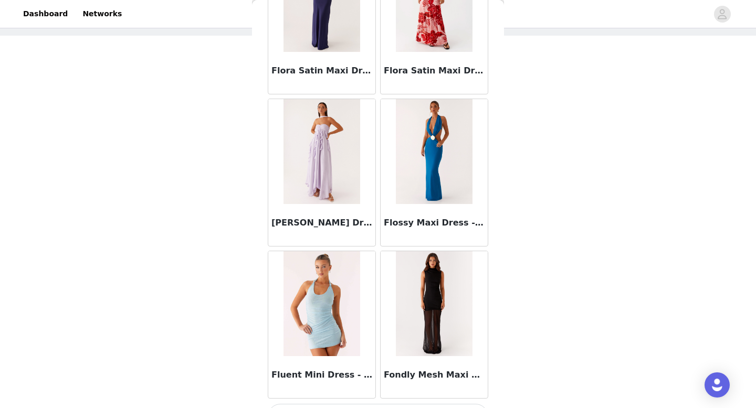
scroll to position [25545, 0]
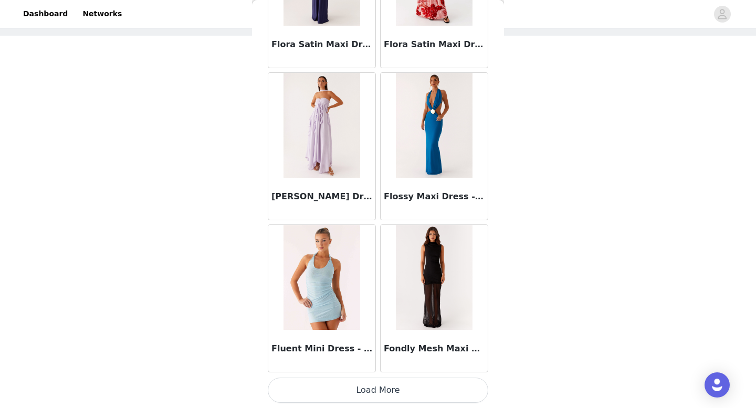
click at [376, 390] on button "Load More" at bounding box center [378, 390] width 220 height 25
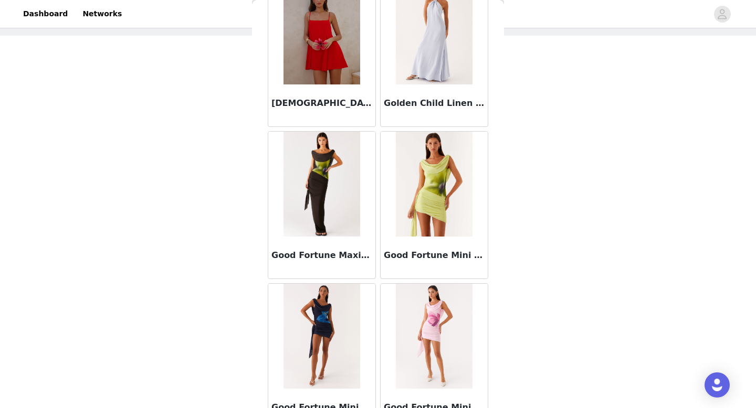
scroll to position [27067, 0]
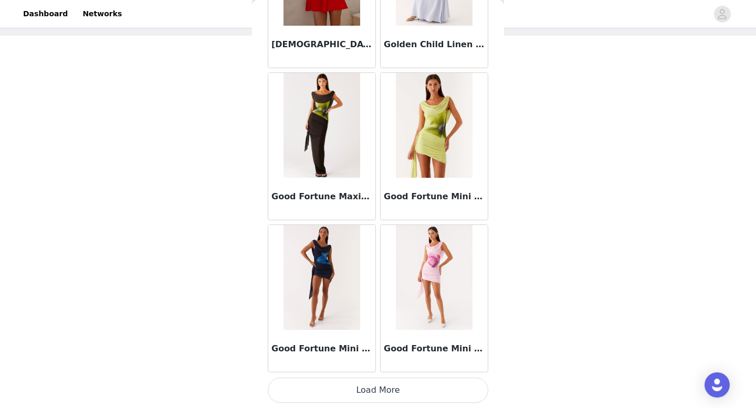
click at [378, 397] on button "Load More" at bounding box center [378, 390] width 220 height 25
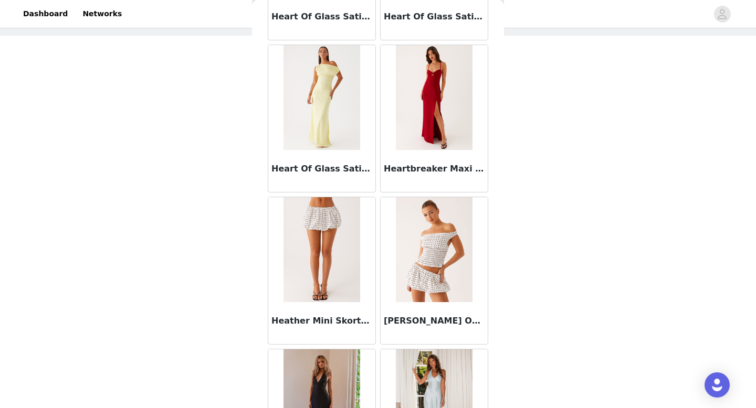
scroll to position [28588, 0]
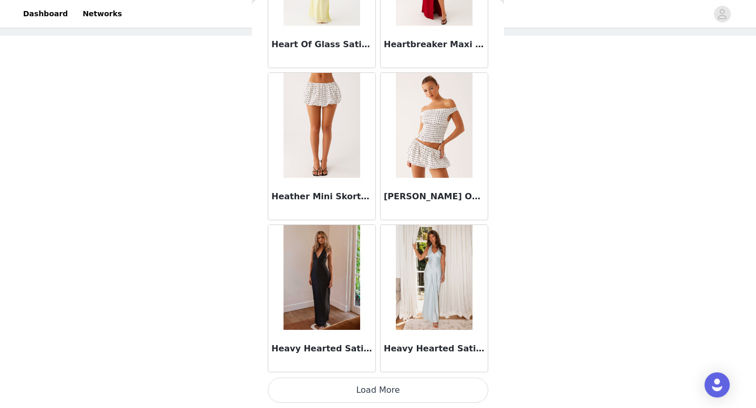
click at [374, 386] on button "Load More" at bounding box center [378, 390] width 220 height 25
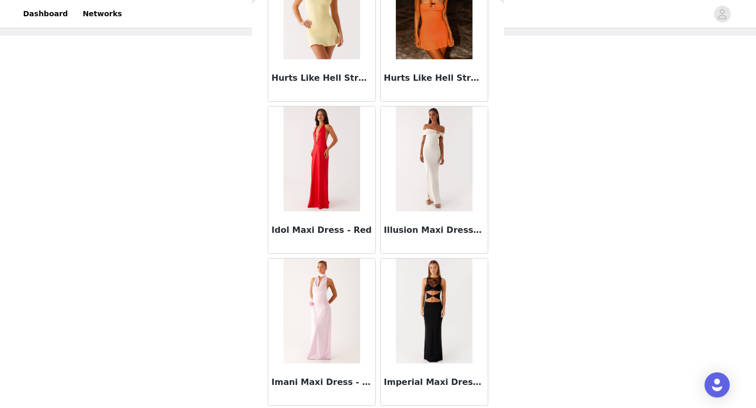
scroll to position [30110, 0]
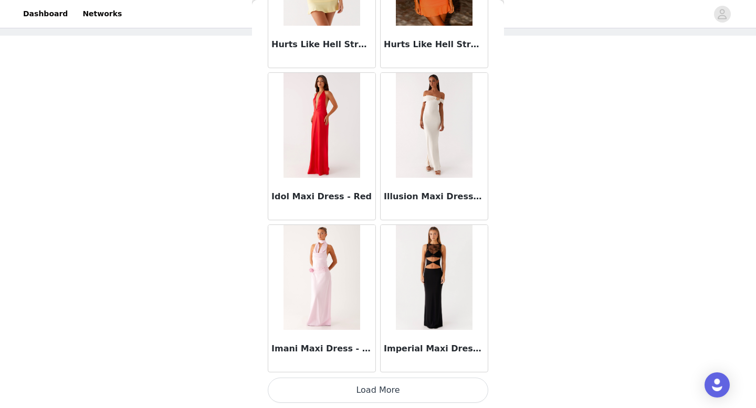
click at [378, 388] on button "Load More" at bounding box center [378, 390] width 220 height 25
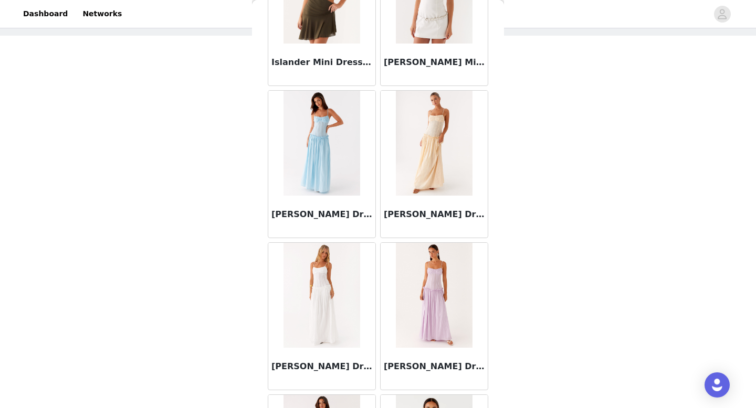
scroll to position [31632, 0]
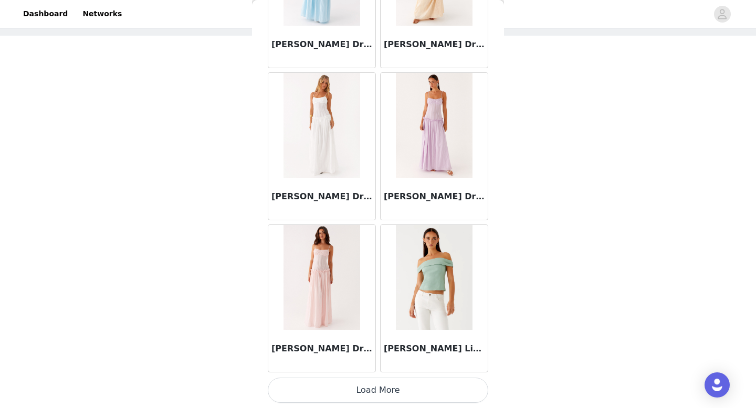
click at [378, 393] on button "Load More" at bounding box center [378, 390] width 220 height 25
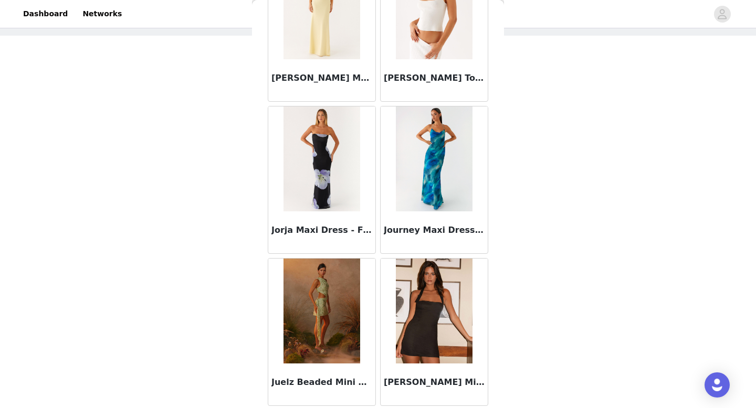
scroll to position [33154, 0]
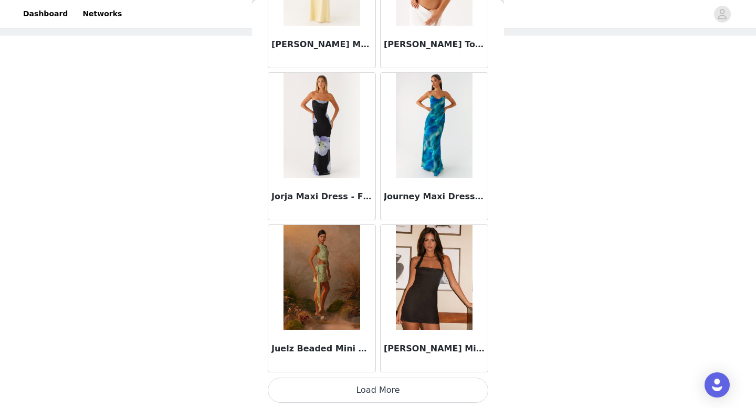
click at [381, 387] on button "Load More" at bounding box center [378, 390] width 220 height 25
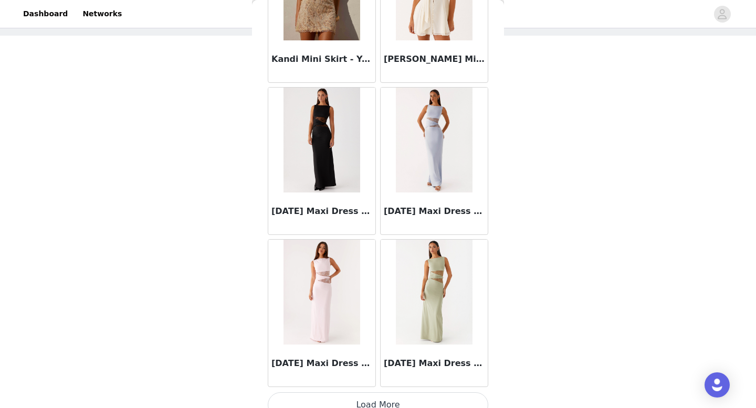
scroll to position [34675, 0]
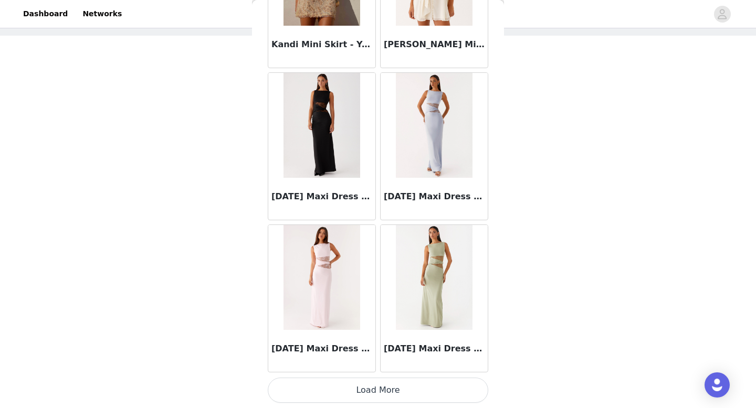
click at [379, 399] on button "Load More" at bounding box center [378, 390] width 220 height 25
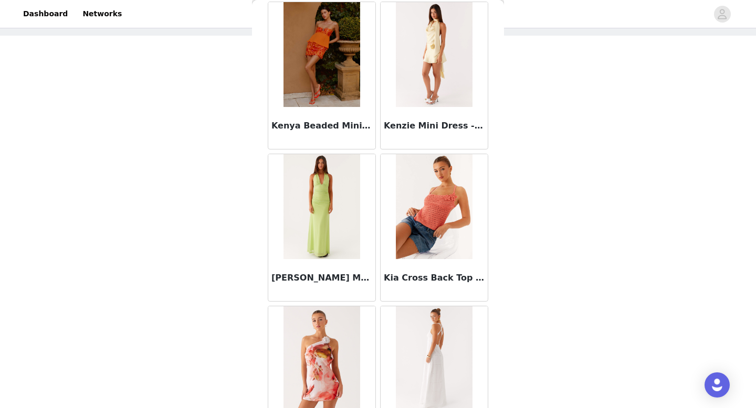
scroll to position [36197, 0]
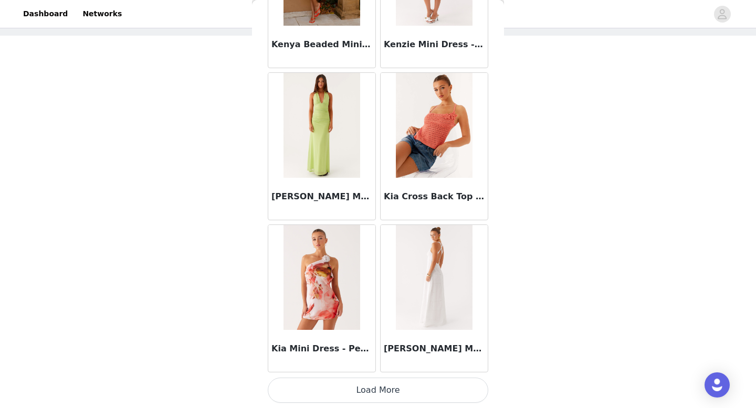
click at [379, 391] on button "Load More" at bounding box center [378, 390] width 220 height 25
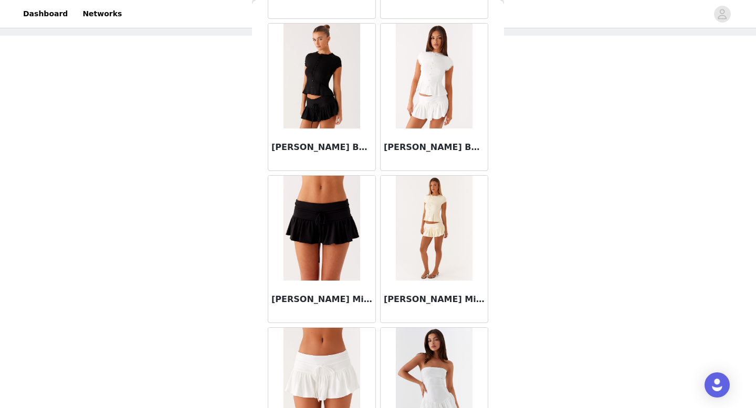
scroll to position [37719, 0]
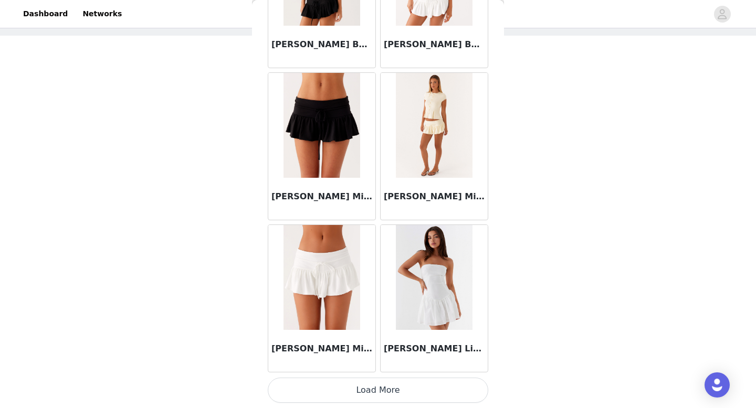
click at [380, 395] on button "Load More" at bounding box center [378, 390] width 220 height 25
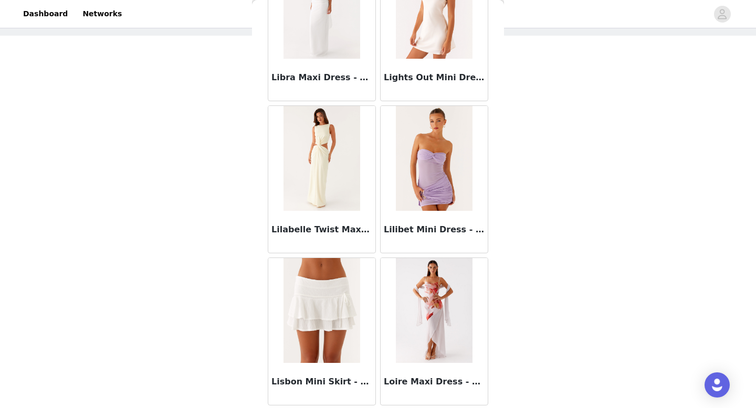
scroll to position [39240, 0]
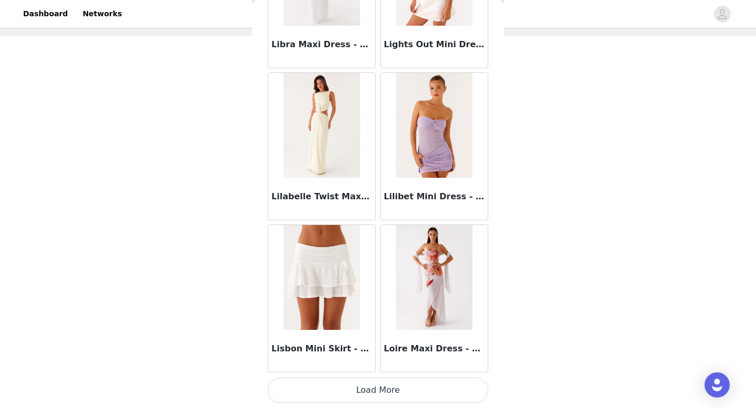
click at [378, 385] on button "Load More" at bounding box center [378, 390] width 220 height 25
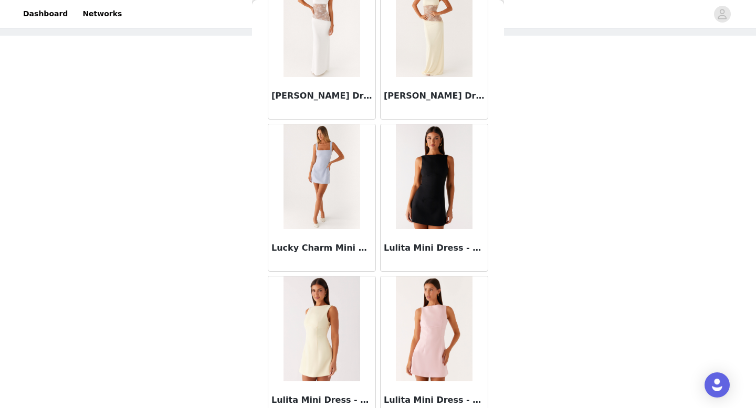
scroll to position [40762, 0]
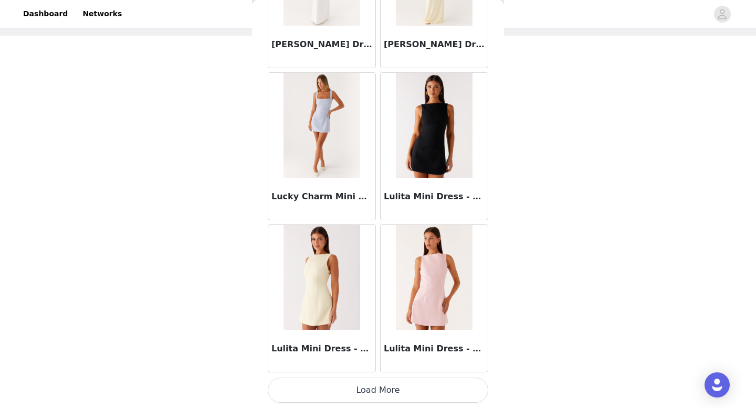
click at [381, 388] on button "Load More" at bounding box center [378, 390] width 220 height 25
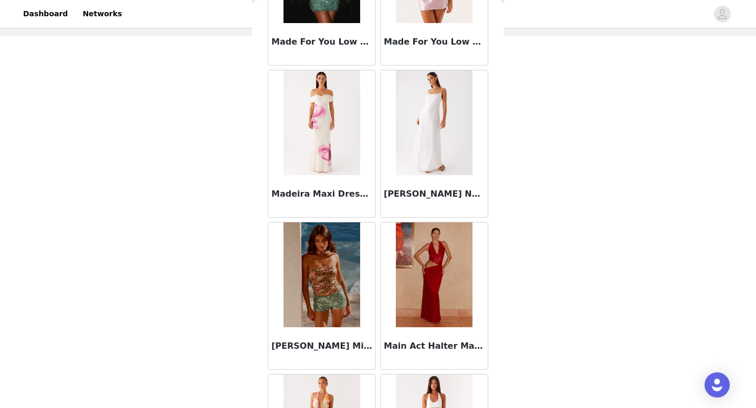
scroll to position [42284, 0]
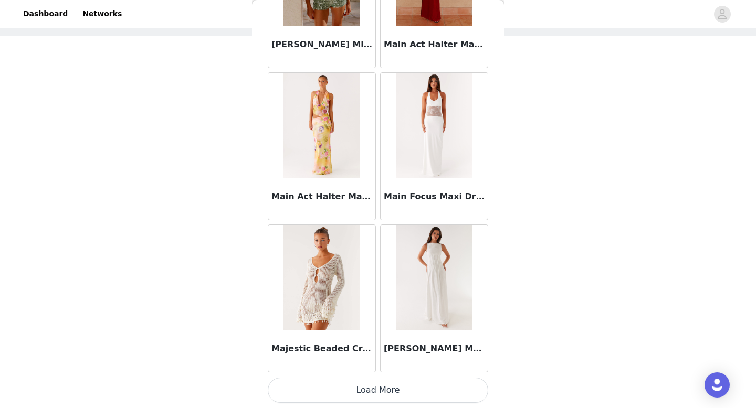
click at [378, 380] on button "Load More" at bounding box center [378, 390] width 220 height 25
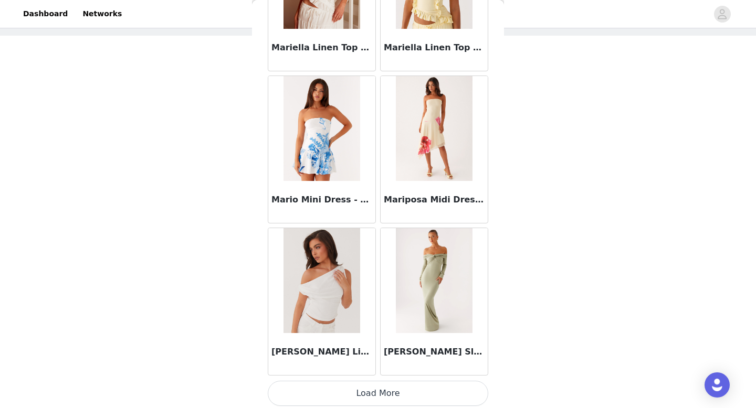
scroll to position [43806, 0]
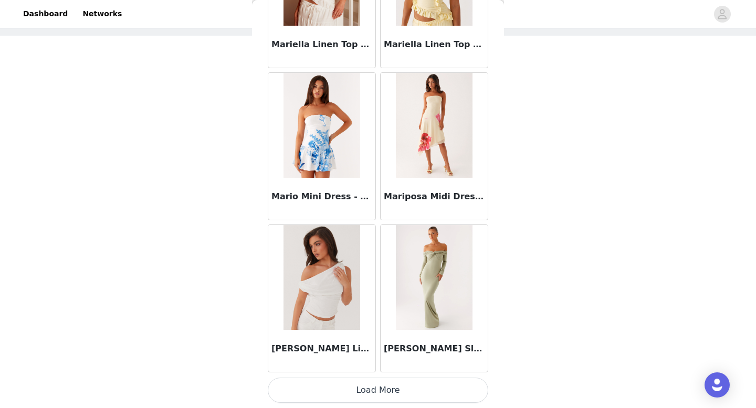
click at [381, 392] on button "Load More" at bounding box center [378, 390] width 220 height 25
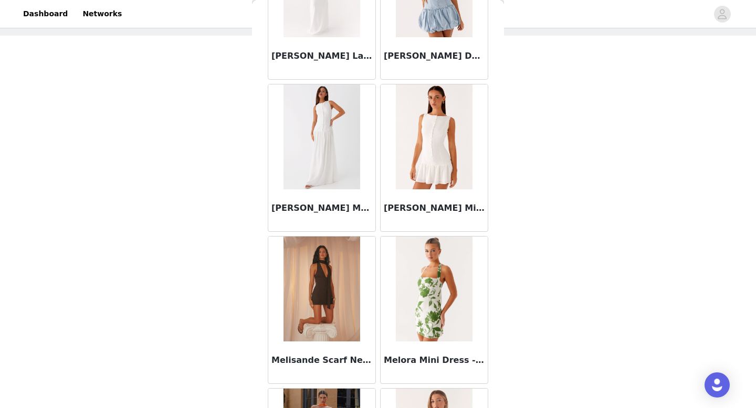
scroll to position [45327, 0]
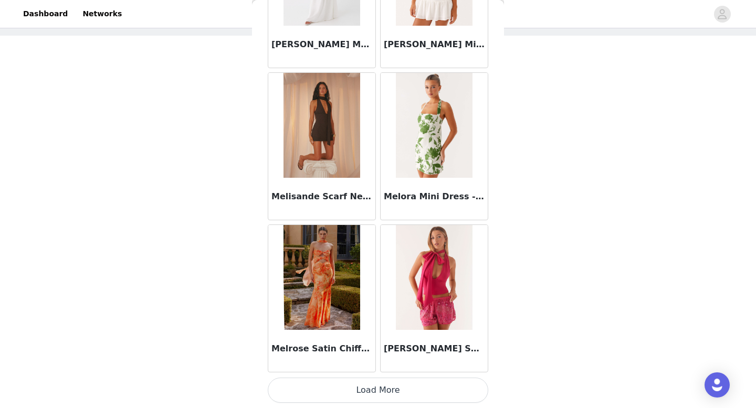
click at [375, 390] on button "Load More" at bounding box center [378, 390] width 220 height 25
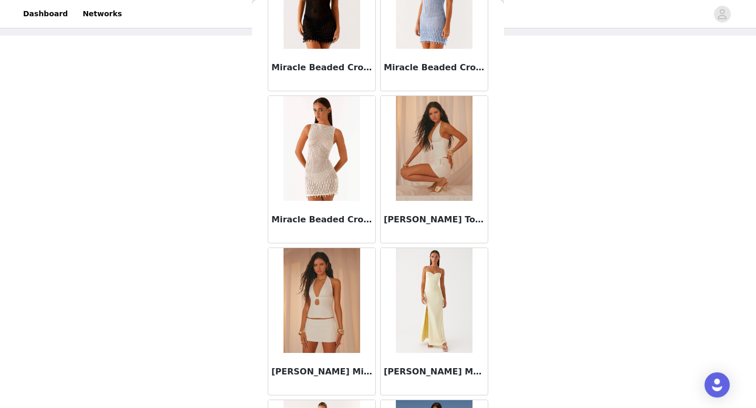
scroll to position [46675, 0]
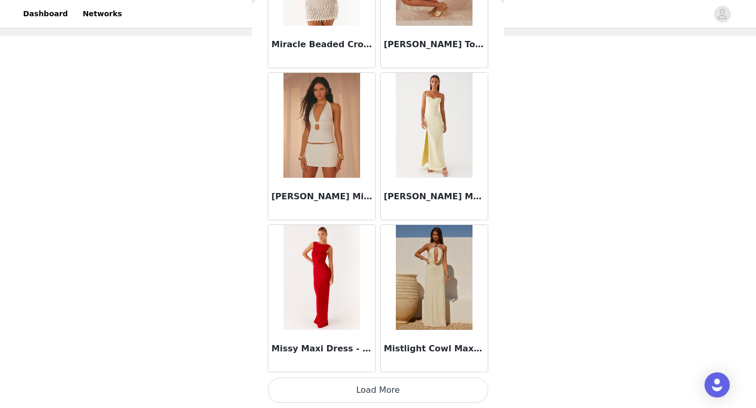
click at [380, 380] on button "Load More" at bounding box center [378, 390] width 220 height 25
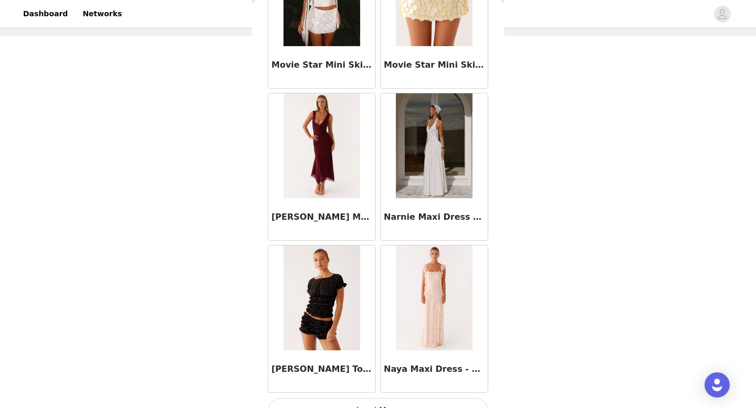
scroll to position [48371, 0]
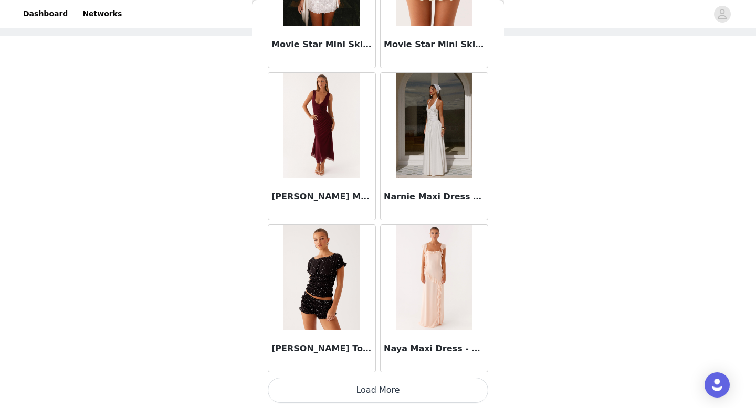
click at [380, 394] on button "Load More" at bounding box center [378, 390] width 220 height 25
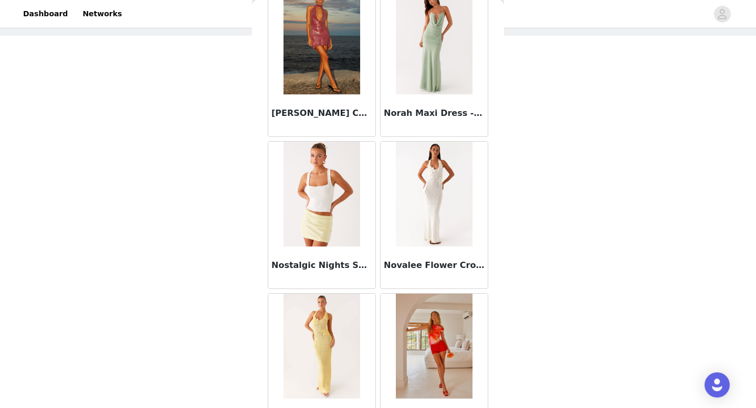
scroll to position [49892, 0]
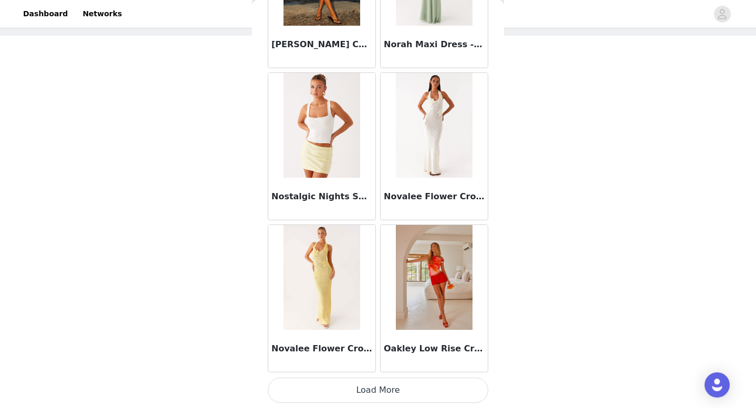
click at [378, 390] on button "Load More" at bounding box center [378, 390] width 220 height 25
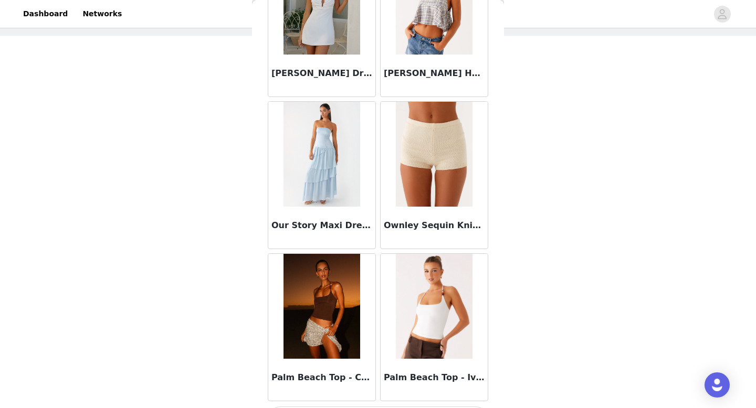
scroll to position [51414, 0]
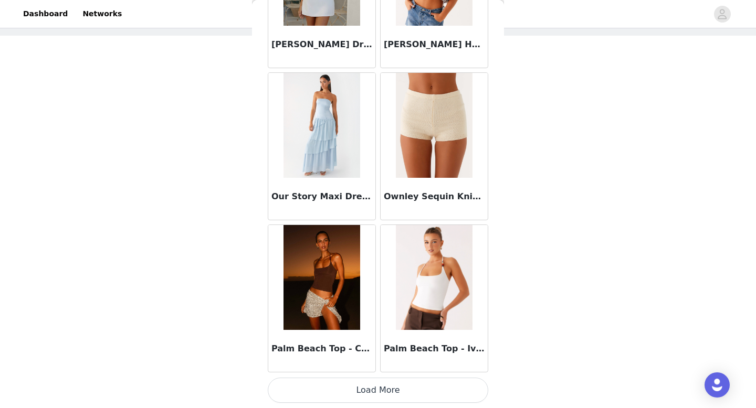
click at [377, 389] on button "Load More" at bounding box center [378, 390] width 220 height 25
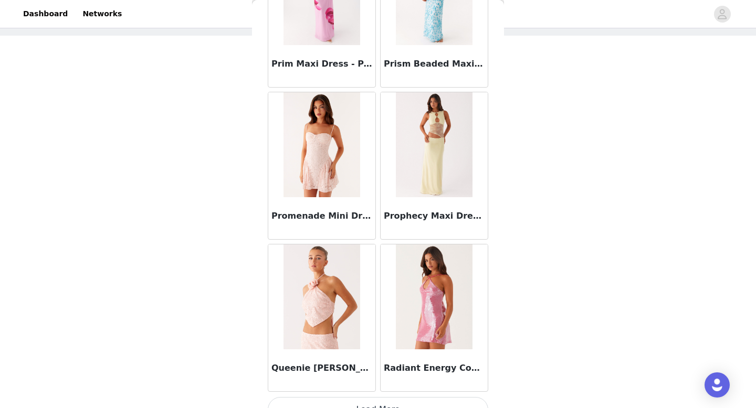
scroll to position [52936, 0]
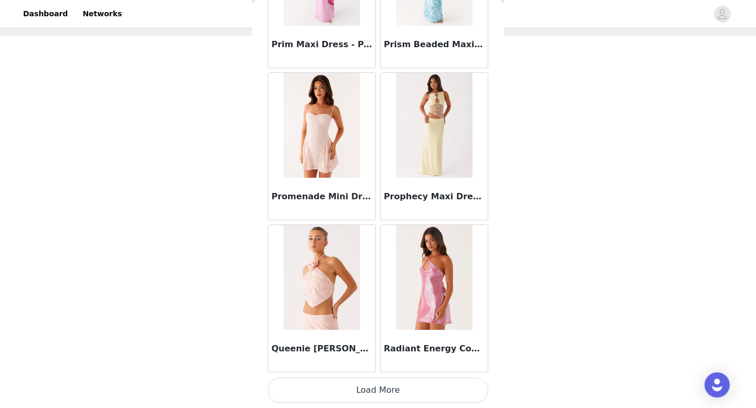
click at [377, 387] on button "Load More" at bounding box center [378, 390] width 220 height 25
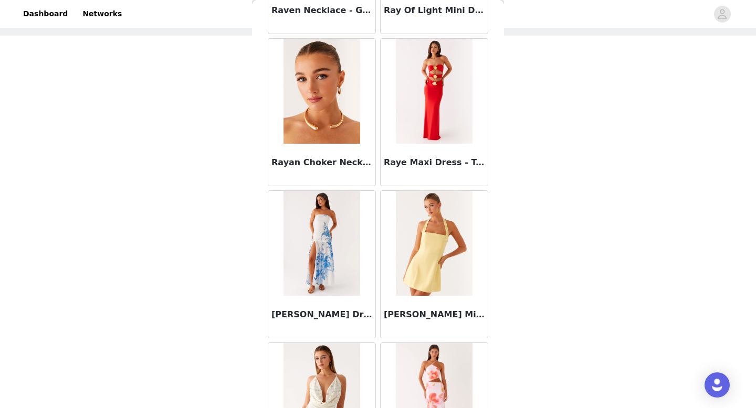
scroll to position [54458, 0]
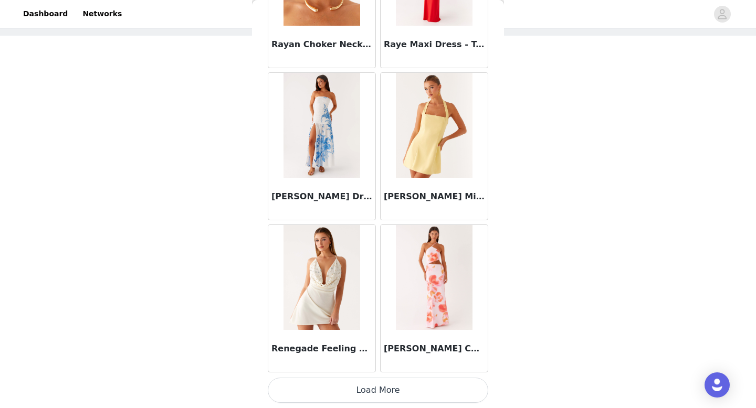
click at [380, 388] on button "Load More" at bounding box center [378, 390] width 220 height 25
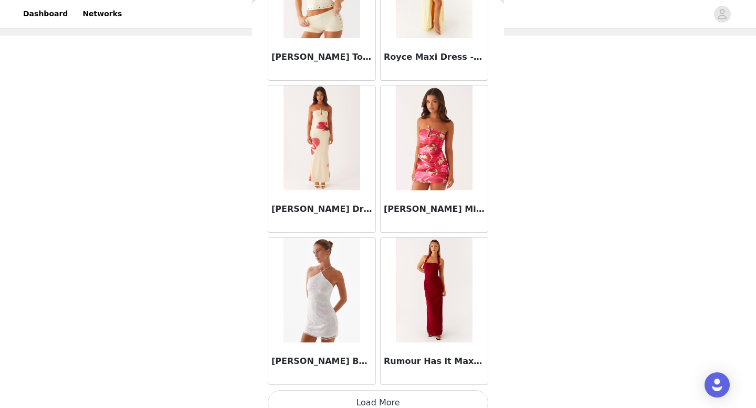
scroll to position [55979, 0]
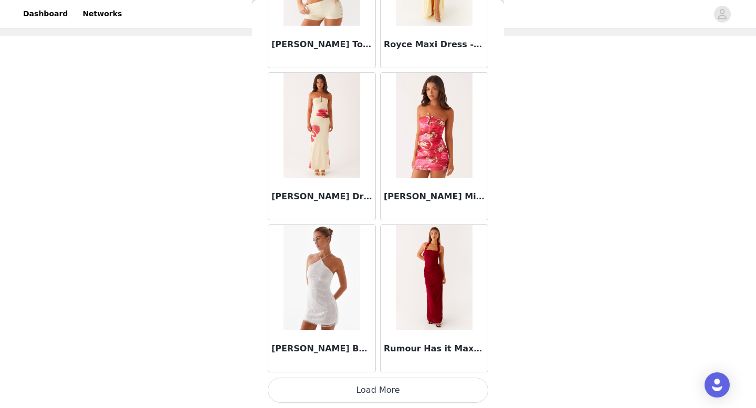
click at [380, 390] on button "Load More" at bounding box center [378, 390] width 220 height 25
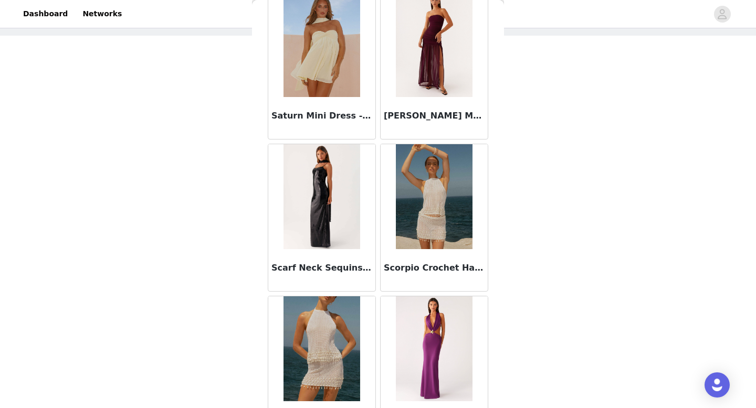
scroll to position [57501, 0]
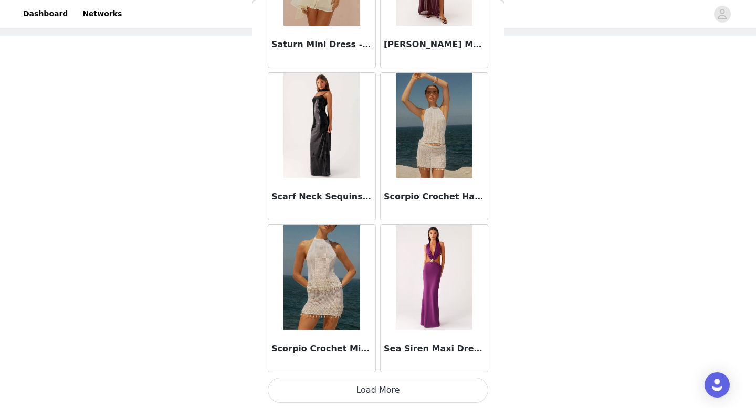
click at [377, 385] on button "Load More" at bounding box center [378, 390] width 220 height 25
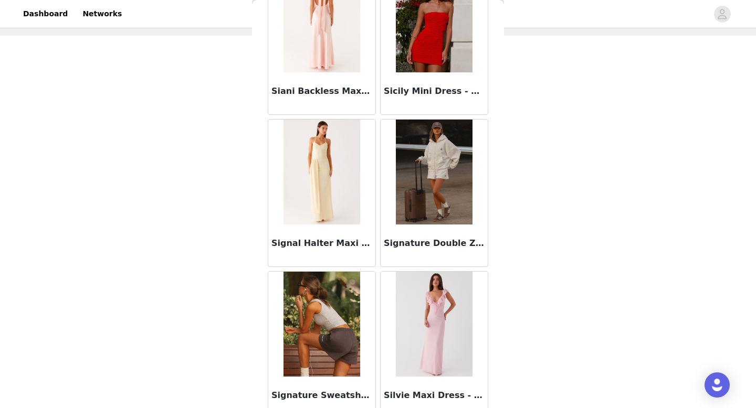
scroll to position [59023, 0]
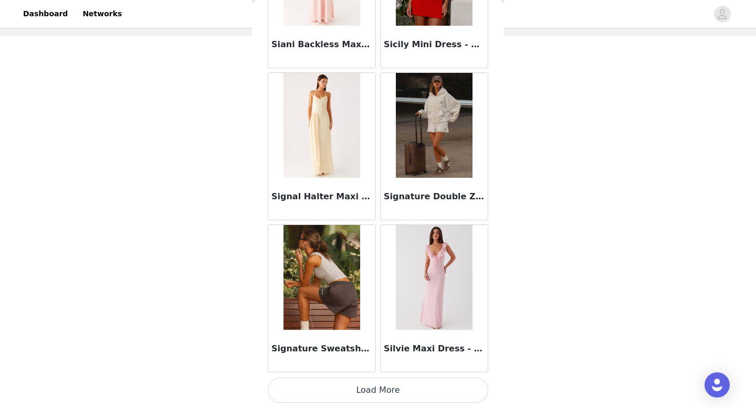
click at [377, 389] on button "Load More" at bounding box center [378, 390] width 220 height 25
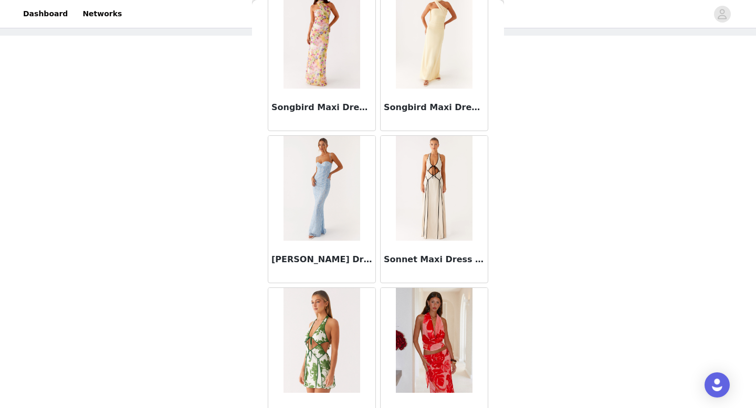
scroll to position [60544, 0]
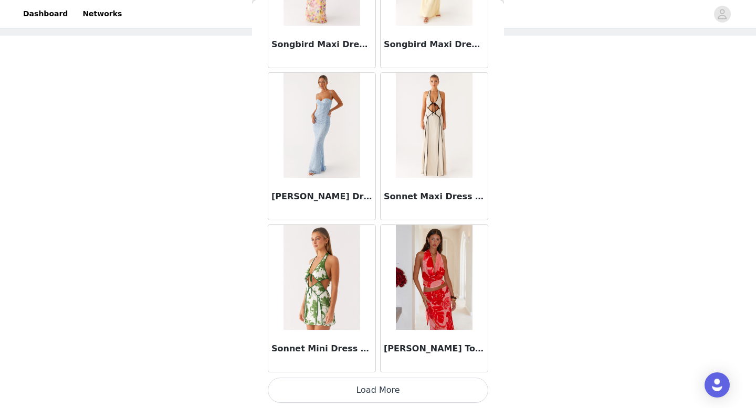
click at [380, 386] on button "Load More" at bounding box center [378, 390] width 220 height 25
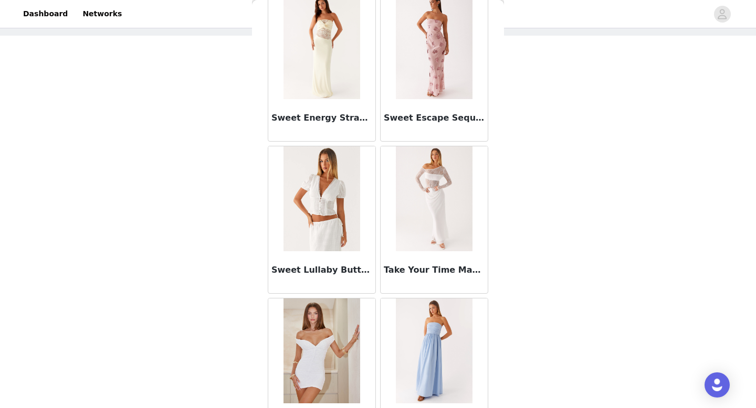
scroll to position [62066, 0]
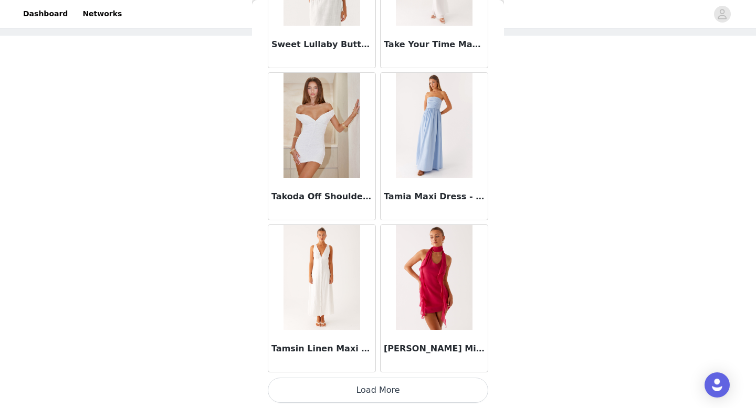
click at [375, 390] on button "Load More" at bounding box center [378, 390] width 220 height 25
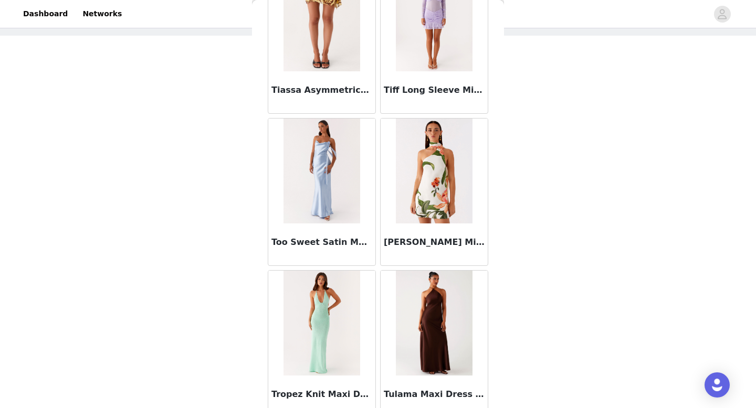
scroll to position [63588, 0]
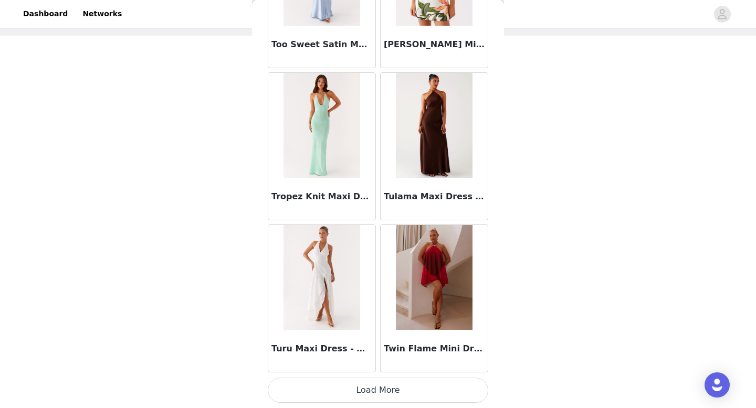
click at [379, 390] on button "Load More" at bounding box center [378, 390] width 220 height 25
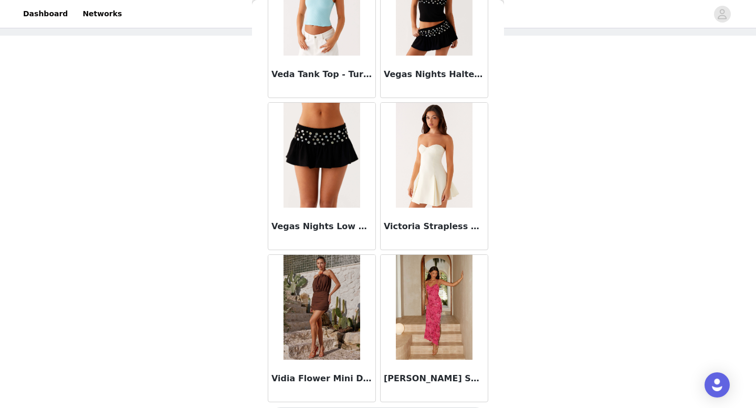
scroll to position [65110, 0]
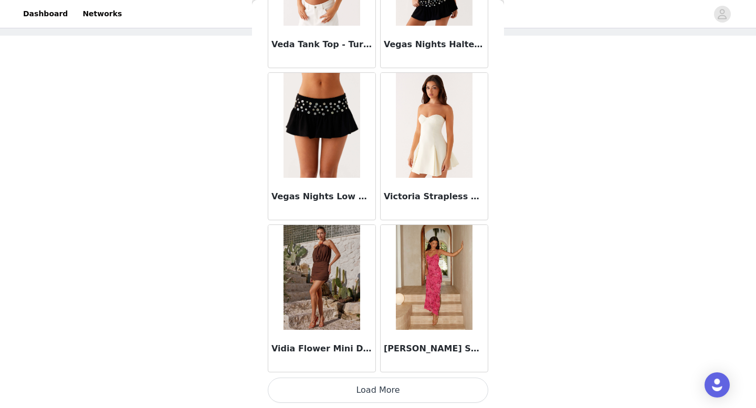
click at [381, 391] on button "Load More" at bounding box center [378, 390] width 220 height 25
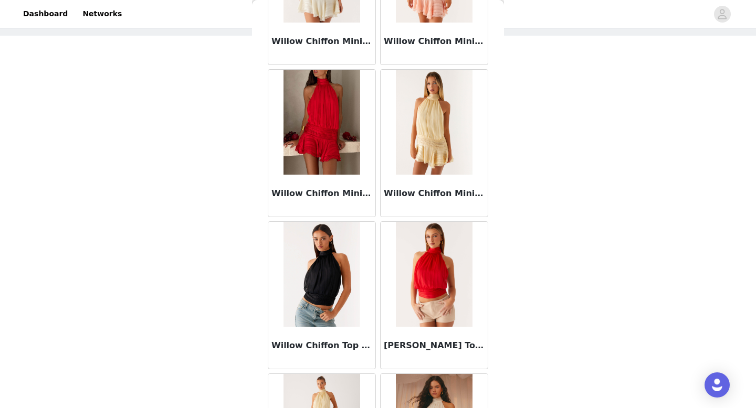
scroll to position [66631, 0]
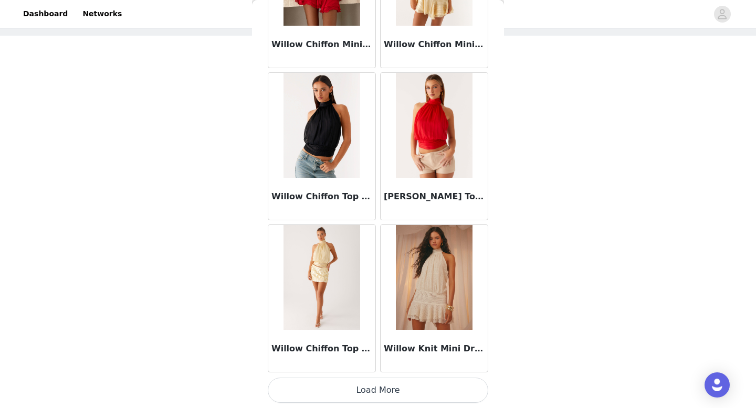
click at [376, 389] on button "Load More" at bounding box center [378, 390] width 220 height 25
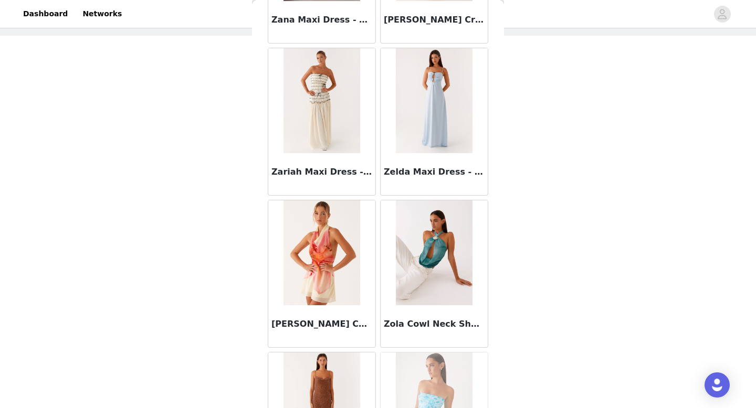
scroll to position [68153, 0]
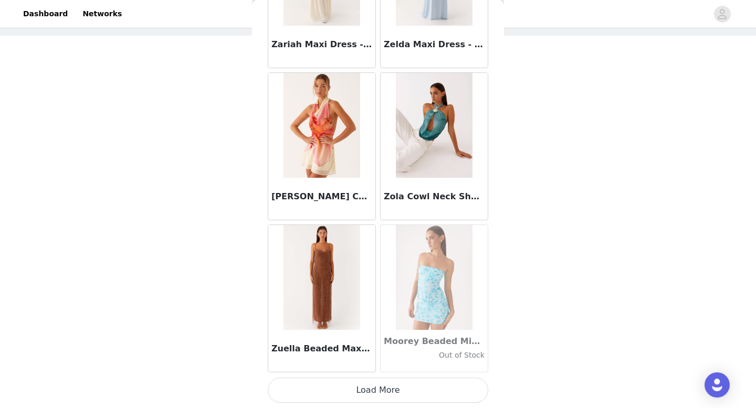
click at [379, 398] on button "Load More" at bounding box center [378, 390] width 220 height 25
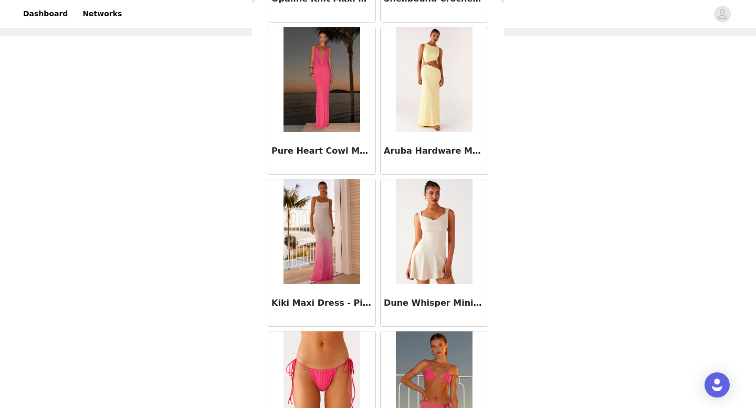
scroll to position [69675, 0]
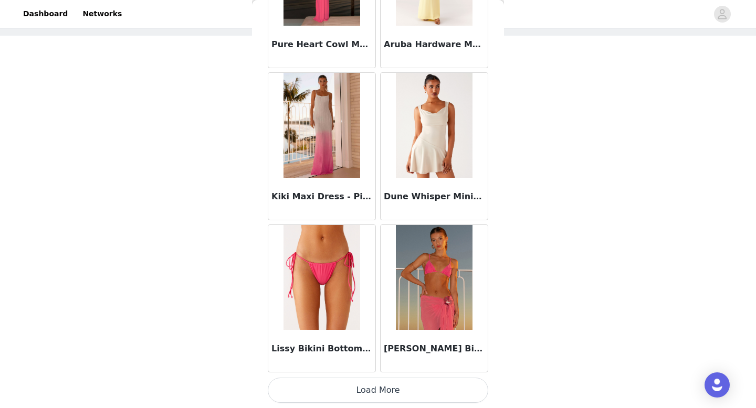
click at [381, 384] on button "Load More" at bounding box center [378, 390] width 220 height 25
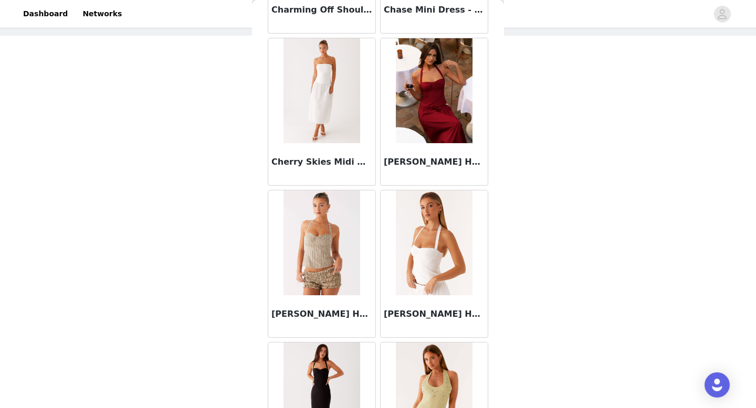
scroll to position [14472, 0]
click at [441, 252] on img at bounding box center [434, 242] width 76 height 105
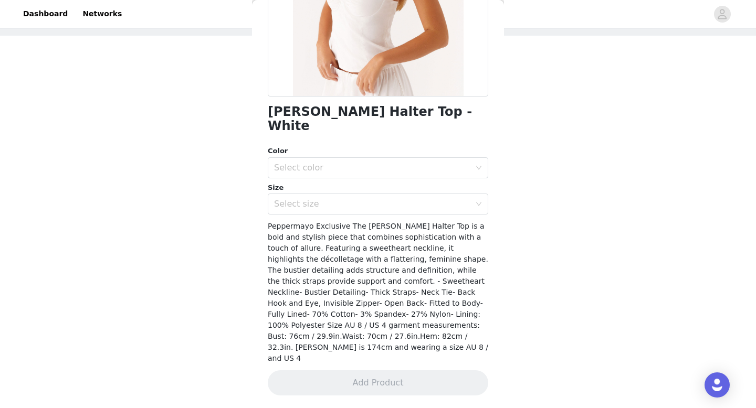
scroll to position [167, 0]
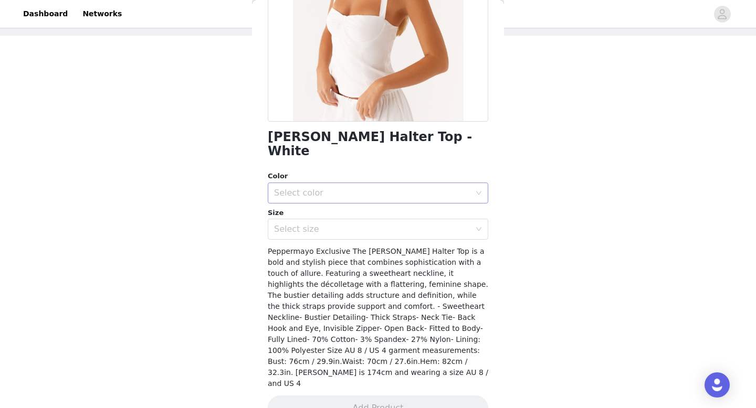
click at [394, 188] on div "Select color" at bounding box center [372, 193] width 196 height 10
click at [365, 204] on li "White" at bounding box center [378, 202] width 220 height 17
click at [346, 224] on div "Select size" at bounding box center [372, 229] width 196 height 10
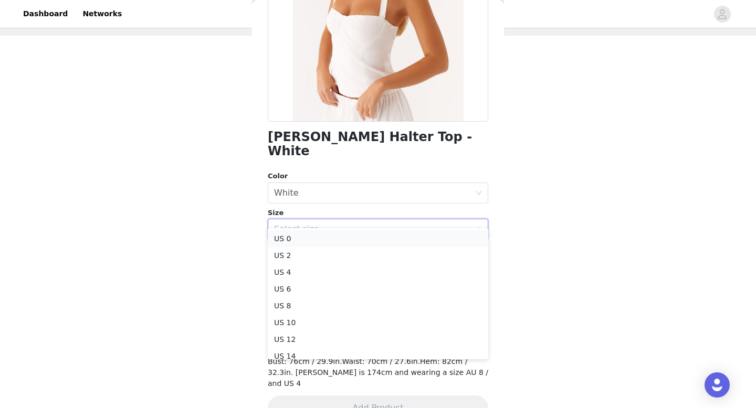
click at [309, 236] on li "US 0" at bounding box center [378, 238] width 220 height 17
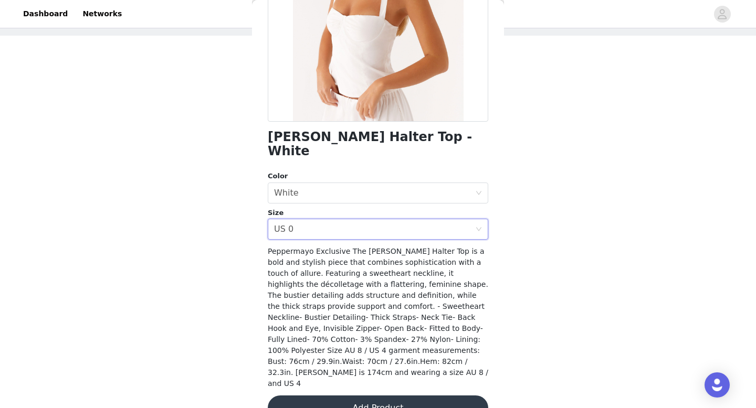
click at [373, 396] on button "Add Product" at bounding box center [378, 408] width 220 height 25
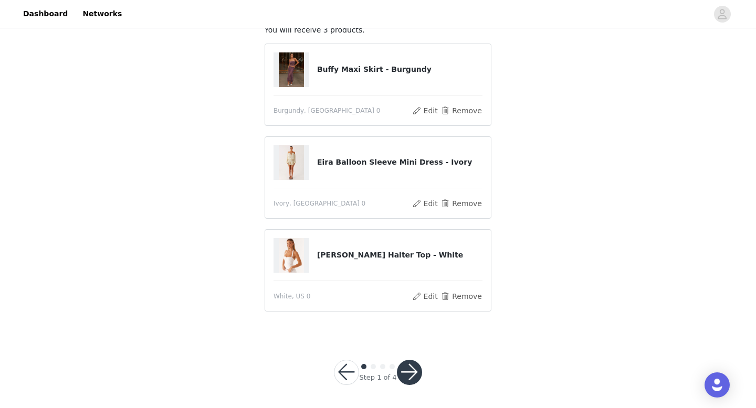
scroll to position [75, 0]
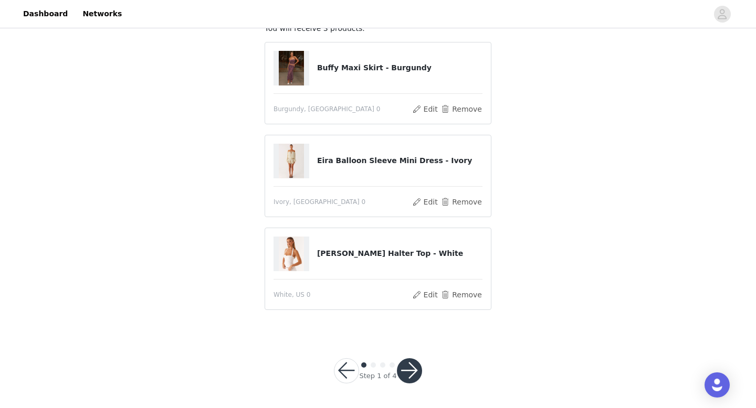
click at [409, 374] on button "button" at bounding box center [409, 370] width 25 height 25
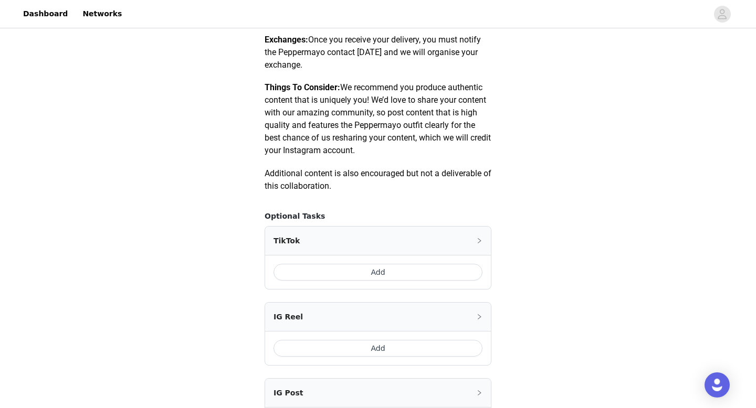
scroll to position [578, 0]
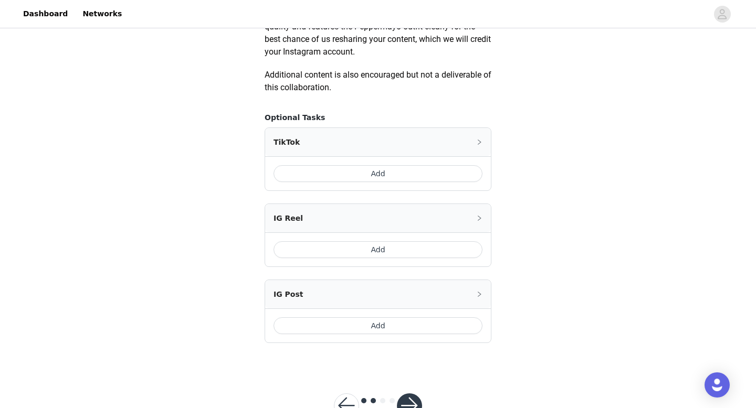
click at [354, 172] on button "Add" at bounding box center [377, 173] width 209 height 17
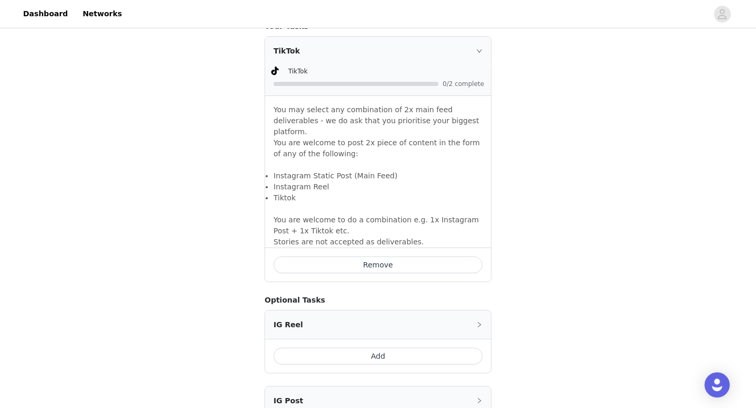
scroll to position [801, 0]
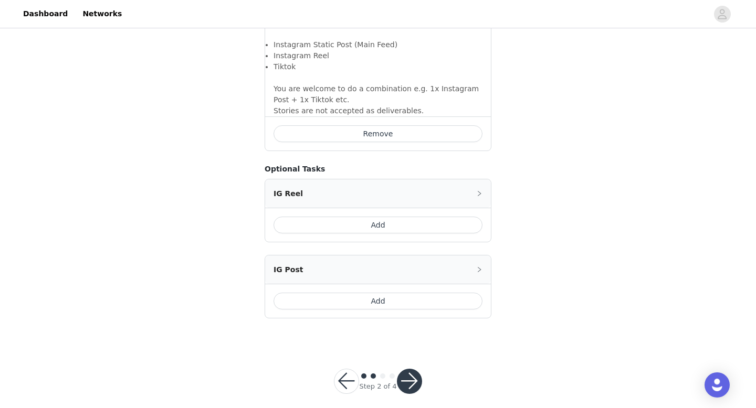
click at [407, 369] on button "button" at bounding box center [409, 381] width 25 height 25
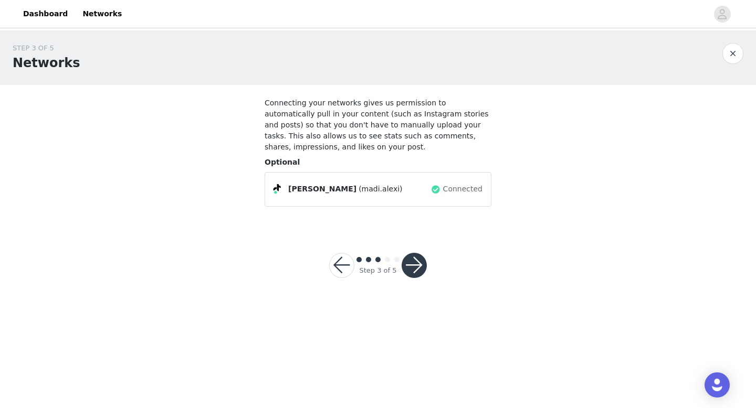
click at [412, 268] on button "button" at bounding box center [413, 265] width 25 height 25
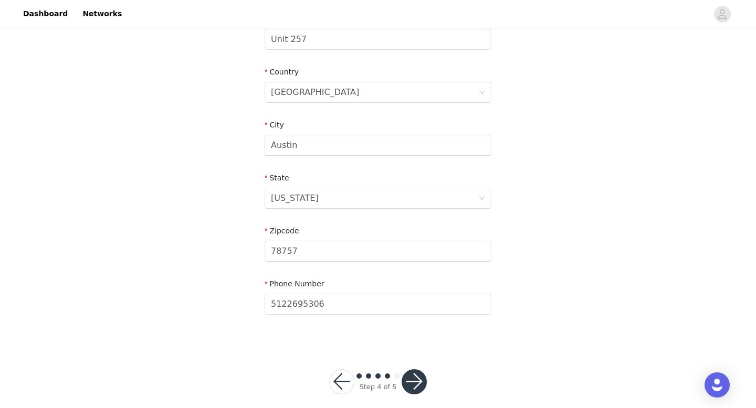
scroll to position [307, 0]
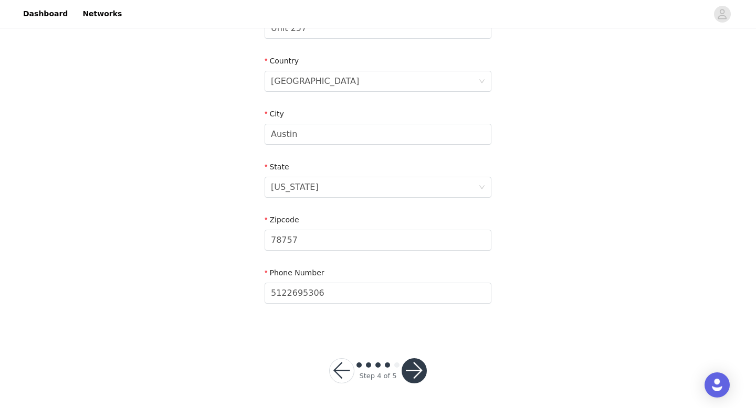
click at [415, 372] on button "button" at bounding box center [413, 370] width 25 height 25
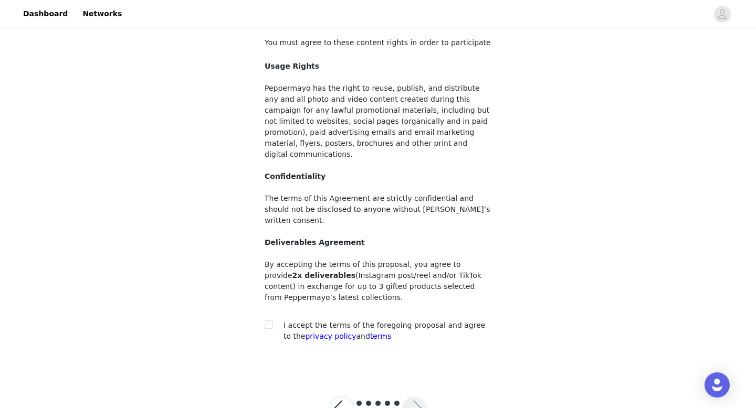
scroll to position [77, 0]
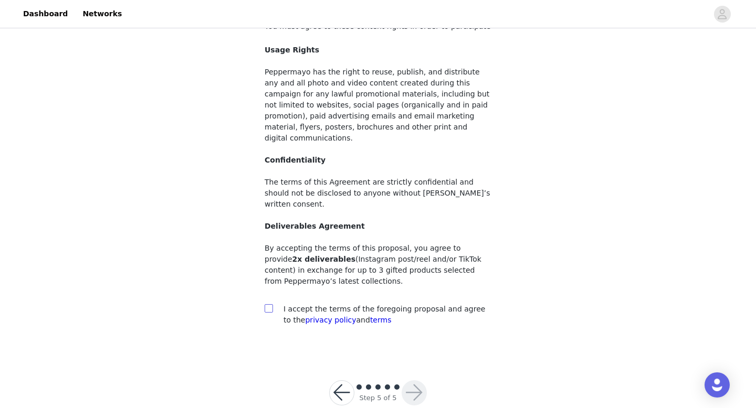
click at [269, 304] on input "checkbox" at bounding box center [267, 307] width 7 height 7
checkbox input "true"
click at [412, 380] on button "button" at bounding box center [413, 392] width 25 height 25
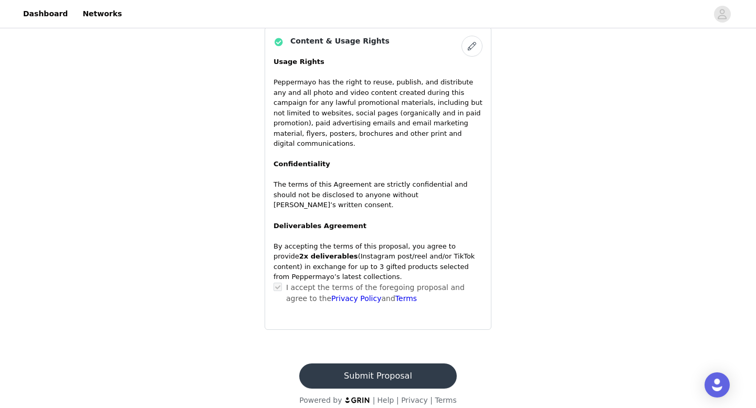
click at [388, 369] on button "Submit Proposal" at bounding box center [377, 376] width 157 height 25
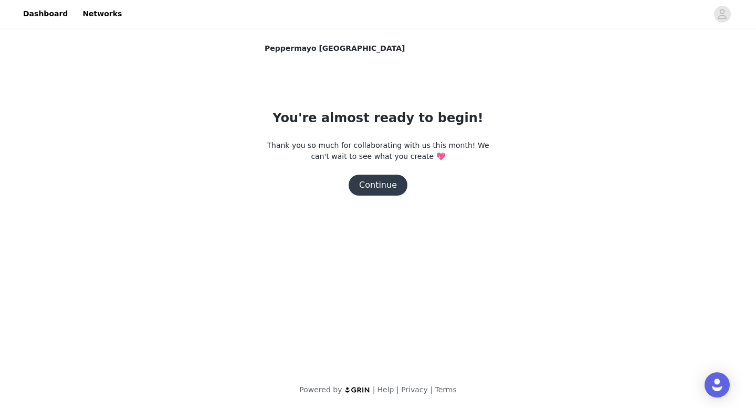
click at [389, 183] on button "Continue" at bounding box center [377, 185] width 59 height 21
